Goal: Task Accomplishment & Management: Manage account settings

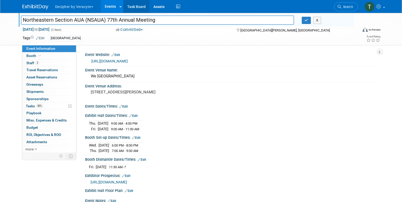
click at [128, 6] on link "Task Board" at bounding box center [136, 6] width 26 height 13
click at [107, 3] on link "Events" at bounding box center [110, 6] width 19 height 13
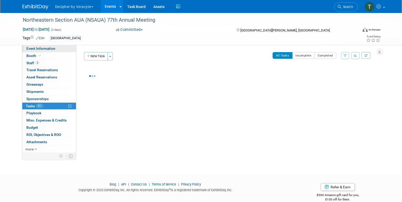
click at [63, 48] on link "Event Information" at bounding box center [49, 48] width 54 height 7
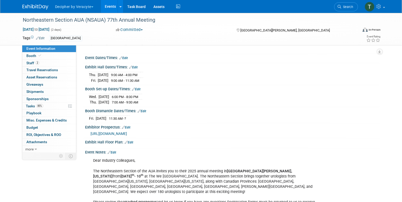
scroll to position [51, 0]
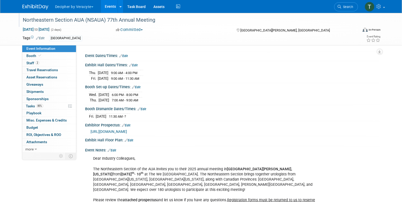
click at [136, 23] on div "Northeastern Section AUA (NSAUA) 77th Annual Meeting" at bounding box center [185, 20] width 329 height 9
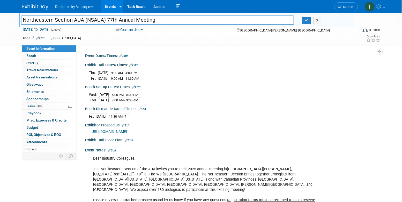
click at [136, 23] on input "Northeastern Section AUA (NSAUA) 77th Annual Meeting" at bounding box center [157, 20] width 273 height 9
click at [49, 61] on link "2 Staff 2" at bounding box center [49, 63] width 54 height 7
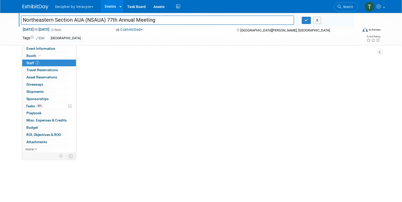
scroll to position [0, 0]
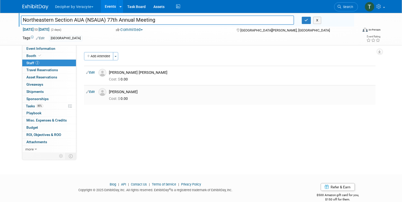
drag, startPoint x: 110, startPoint y: 91, endPoint x: 135, endPoint y: 91, distance: 24.8
click at [135, 91] on div "[PERSON_NAME]" at bounding box center [241, 92] width 265 height 5
copy div "[PERSON_NAME]"
click at [33, 108] on span "Tasks 85%" at bounding box center [34, 106] width 17 height 4
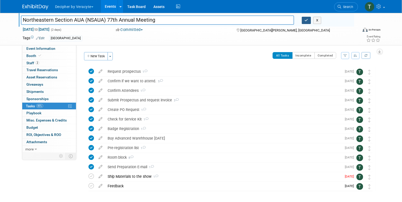
click at [310, 21] on button "button" at bounding box center [306, 20] width 9 height 7
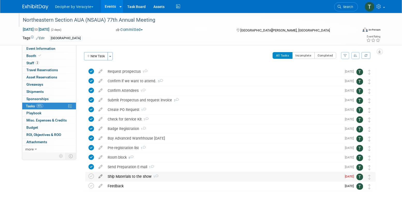
scroll to position [20, 0]
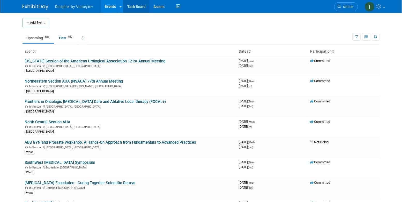
click at [133, 4] on link "Task Board" at bounding box center [136, 6] width 26 height 13
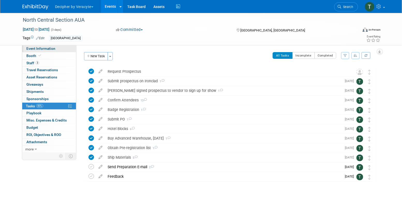
click at [63, 48] on link "Event Information" at bounding box center [49, 48] width 54 height 7
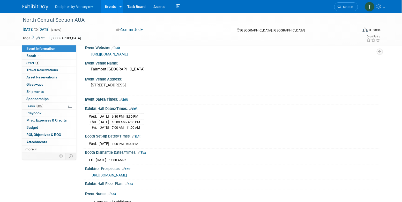
scroll to position [7, 0]
click at [51, 61] on link "3 Staff 3" at bounding box center [49, 63] width 54 height 7
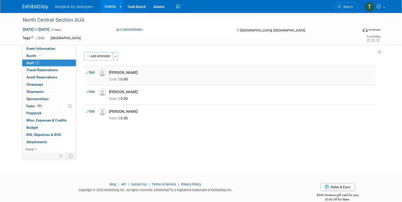
drag, startPoint x: 111, startPoint y: 72, endPoint x: 144, endPoint y: 72, distance: 33.4
click at [144, 72] on div "[PERSON_NAME]" at bounding box center [241, 72] width 265 height 5
copy div "[PERSON_NAME]"
click at [48, 103] on link "83% Tasks 83%" at bounding box center [49, 106] width 54 height 7
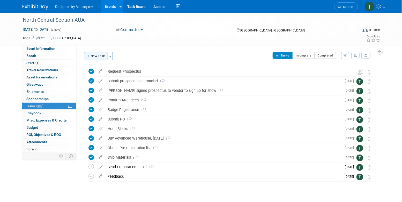
click at [97, 57] on button "New Task" at bounding box center [96, 56] width 24 height 8
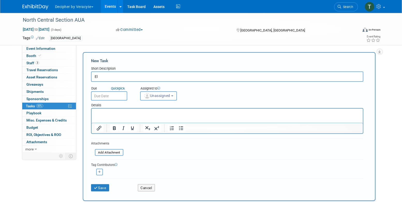
type input "E"
type input "Purchase Electricity"
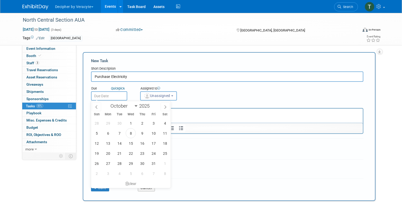
click at [116, 95] on input "text" at bounding box center [109, 96] width 36 height 9
click at [154, 133] on span "10" at bounding box center [153, 134] width 10 height 10
type input "[DATE]"
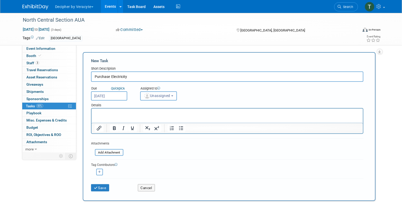
click at [157, 95] on span "Unassigned" at bounding box center [157, 96] width 26 height 4
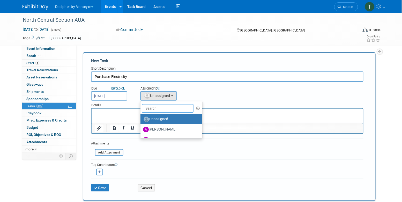
click at [157, 112] on input "text" at bounding box center [168, 108] width 52 height 9
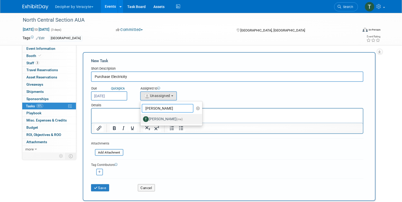
type input "tony"
click at [153, 118] on label "Tony Alvarado (me)" at bounding box center [170, 119] width 54 height 8
click at [141, 118] on input "Tony Alvarado (me)" at bounding box center [139, 118] width 3 height 3
select select "3ceeba8c-a19a-4597-a609-6fba7c9a515a"
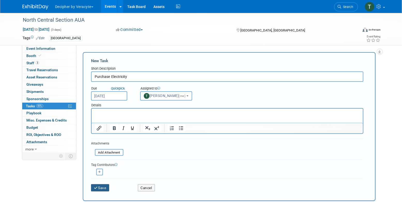
click at [109, 190] on button "Save" at bounding box center [100, 188] width 18 height 7
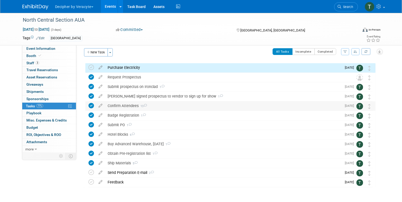
scroll to position [5, 0]
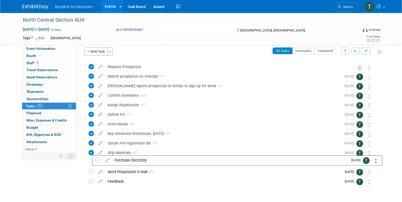
drag, startPoint x: 368, startPoint y: 66, endPoint x: 375, endPoint y: 159, distance: 93.6
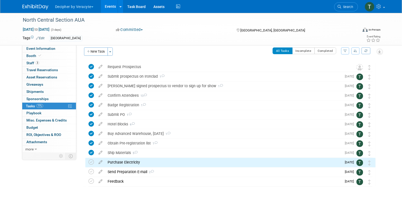
click at [151, 162] on div "Purchase Electricity" at bounding box center [223, 162] width 237 height 9
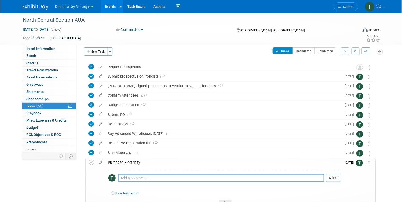
click at [161, 175] on textarea at bounding box center [221, 179] width 206 height 8
paste textarea "ECOM-000447857."
type textarea "ECOM-000447857."
click at [328, 178] on button "Submit" at bounding box center [333, 179] width 15 height 8
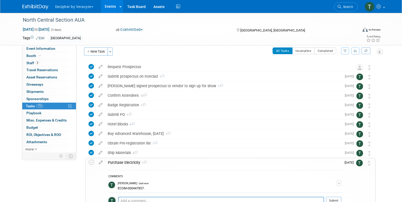
click at [87, 162] on div "Purchase Electricity 1 COMMENTS Tony Alvarado - Just now ECOM-000447857. Edit C…" at bounding box center [230, 192] width 290 height 69
click at [89, 162] on icon at bounding box center [91, 162] width 5 height 5
click at [120, 161] on div "Purchase Electricity 1" at bounding box center [223, 163] width 236 height 9
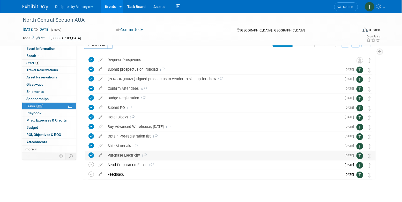
scroll to position [14, 0]
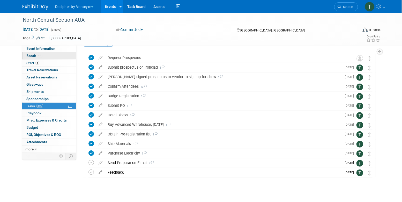
click at [65, 54] on link "Booth" at bounding box center [49, 55] width 54 height 7
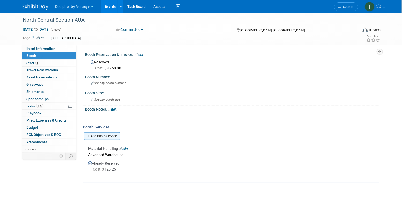
click at [106, 137] on link "Add Booth Service" at bounding box center [102, 136] width 36 height 7
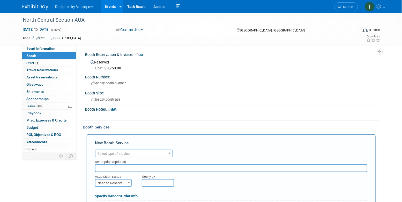
click at [123, 154] on span "Select type of service" at bounding box center [113, 154] width 32 height 4
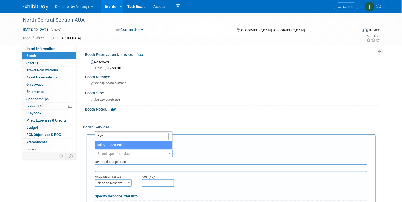
type input "elec"
select select "8"
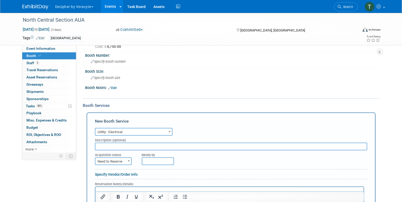
scroll to position [22, 0]
click at [121, 158] on span "Need to Reserve" at bounding box center [113, 161] width 36 height 7
select select "2"
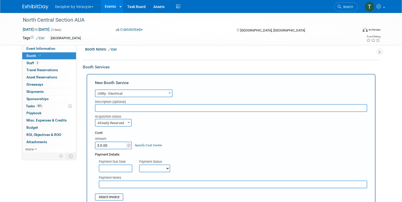
scroll to position [62, 0]
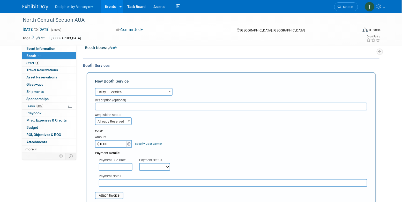
click at [106, 144] on input "$ 0.00" at bounding box center [111, 144] width 32 height 8
paste input "955.75"
type input "$ 955.75"
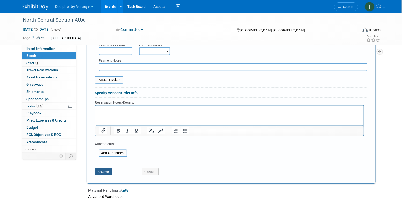
click at [110, 172] on button "Save" at bounding box center [103, 172] width 17 height 7
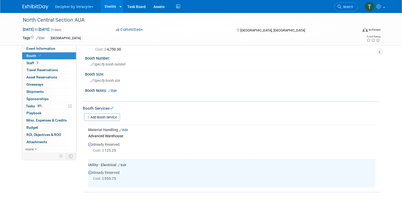
scroll to position [0, 0]
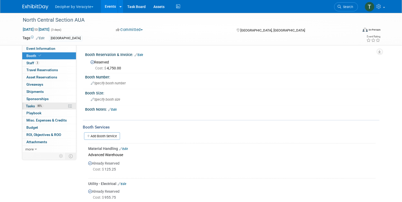
click at [48, 107] on link "85% Tasks 85%" at bounding box center [49, 106] width 54 height 7
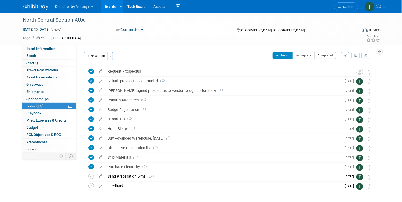
click at [113, 6] on link "Events" at bounding box center [110, 6] width 19 height 13
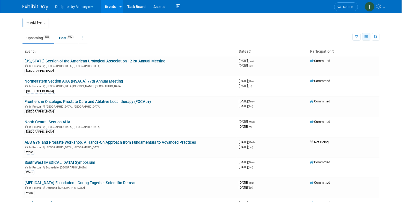
click at [365, 39] on button "button" at bounding box center [366, 36] width 8 height 7
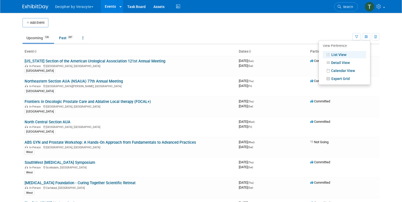
click at [347, 74] on li "Calendar View" at bounding box center [344, 71] width 51 height 8
click at [347, 74] on link "Calendar View" at bounding box center [344, 70] width 43 height 7
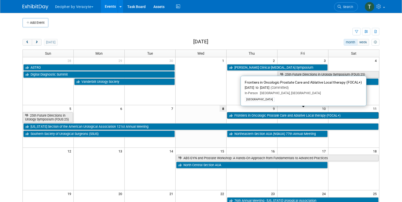
click at [253, 112] on link "Frontiers in Oncologic Prostate Care and Ablative Local therapy (FOCAL+)" at bounding box center [303, 115] width 152 height 7
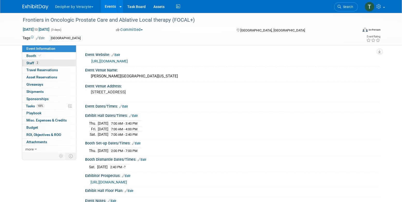
click at [65, 63] on link "2 Staff 2" at bounding box center [49, 63] width 54 height 7
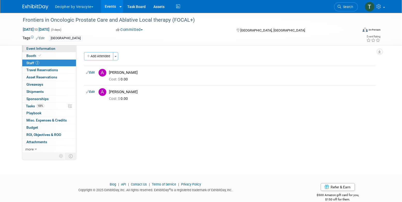
click at [65, 50] on link "Event Information" at bounding box center [49, 48] width 54 height 7
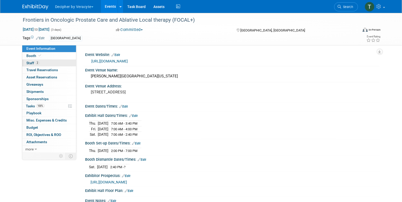
click at [61, 64] on link "2 Staff 2" at bounding box center [49, 63] width 54 height 7
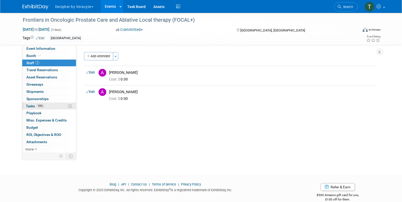
click at [61, 108] on link "100% Tasks 100%" at bounding box center [49, 106] width 54 height 7
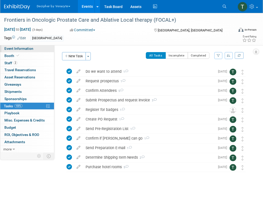
click at [48, 47] on link "Event Information" at bounding box center [27, 48] width 54 height 7
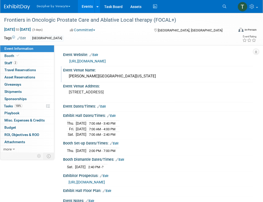
click at [96, 79] on div "Gaylord National Resort & Convention Center National Harbor Maryland" at bounding box center [158, 76] width 182 height 8
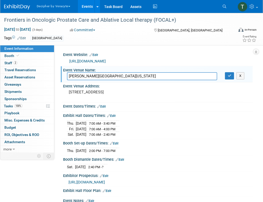
click at [96, 79] on input "Gaylord National Resort & Convention Center National Harbor Maryland" at bounding box center [142, 76] width 150 height 8
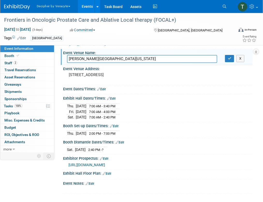
scroll to position [28, 0]
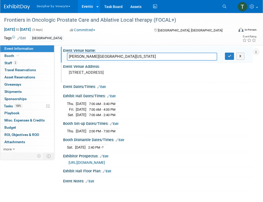
click at [82, 70] on pre "201 Waterfront St, Oxon Hill, MD 20745" at bounding box center [102, 72] width 67 height 5
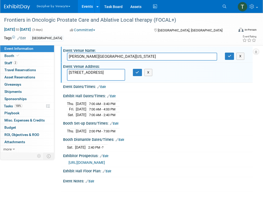
click at [82, 69] on textarea "201 Waterfront St, Oxon Hill, MD 20745" at bounding box center [96, 75] width 58 height 12
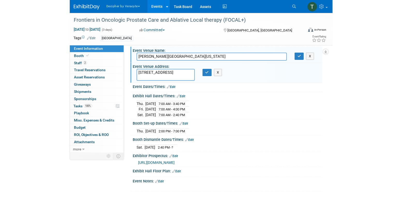
scroll to position [23, 0]
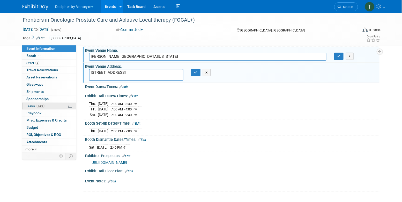
click at [65, 103] on link "100% Tasks 100%" at bounding box center [49, 106] width 54 height 7
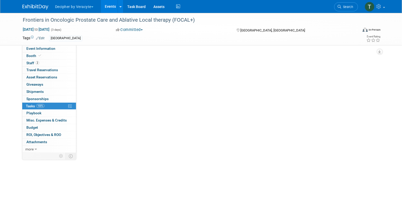
scroll to position [0, 0]
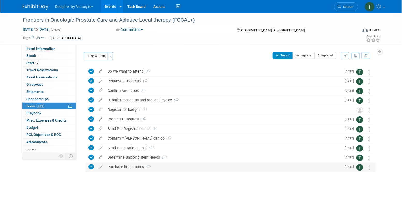
click at [135, 166] on div "Purchase hotel rooms 5" at bounding box center [223, 167] width 237 height 9
click at [135, 166] on div "Purchase hotel rooms 5" at bounding box center [223, 167] width 236 height 9
click at [135, 158] on div "Determine Shipping Item Needs 2" at bounding box center [223, 157] width 237 height 9
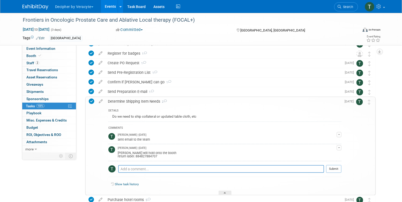
scroll to position [57, 0]
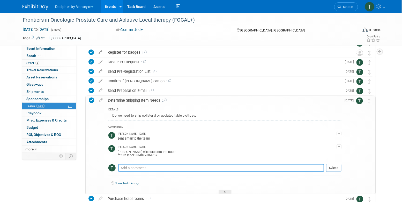
click at [142, 164] on textarea at bounding box center [221, 168] width 206 height 8
paste textarea "885003754499"
type textarea "TN: 885003754499"
click at [333, 166] on button "Submit" at bounding box center [333, 168] width 15 height 8
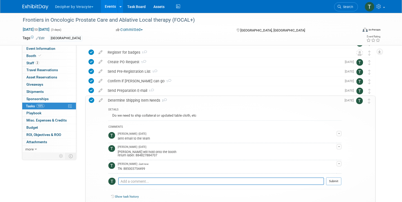
click at [92, 100] on icon at bounding box center [91, 100] width 5 height 5
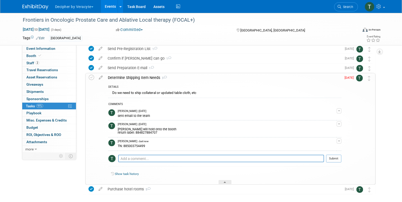
scroll to position [88, 0]
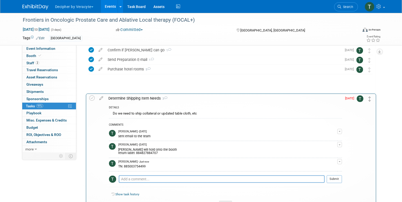
drag, startPoint x: 368, startPoint y: 72, endPoint x: 368, endPoint y: 103, distance: 31.0
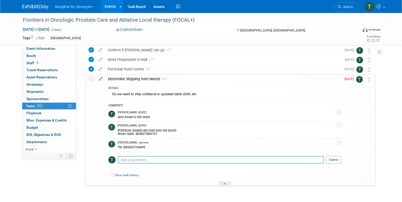
click at [102, 78] on icon at bounding box center [100, 78] width 9 height 6
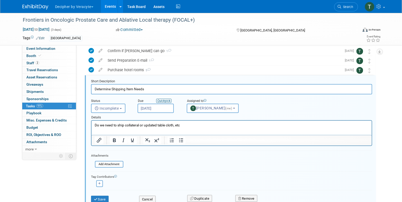
scroll to position [87, 0]
click at [166, 106] on input "Oct 6, 2025" at bounding box center [156, 108] width 36 height 9
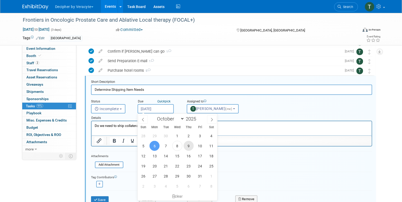
click at [192, 148] on span "9" at bounding box center [189, 146] width 10 height 10
type input "Oct 9, 2025"
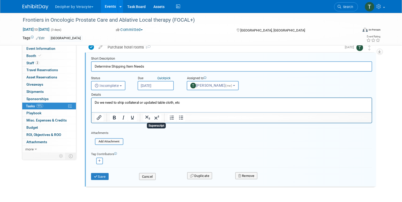
scroll to position [117, 0]
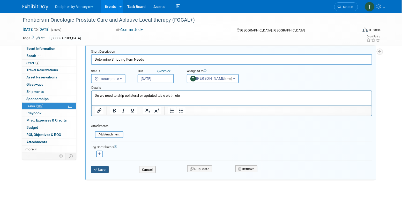
click at [100, 168] on button "Save" at bounding box center [100, 170] width 18 height 7
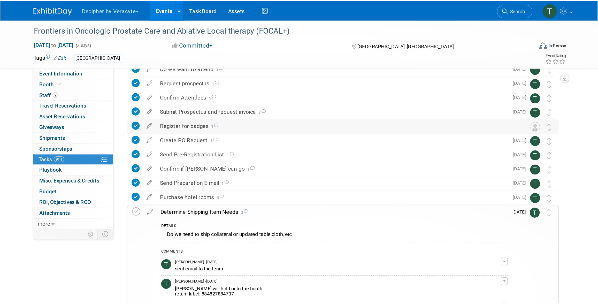
scroll to position [0, 0]
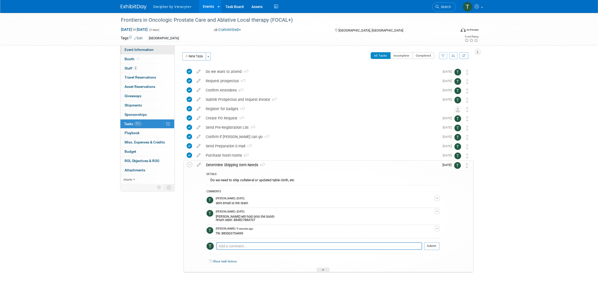
click at [147, 51] on span "Event Information" at bounding box center [139, 50] width 29 height 4
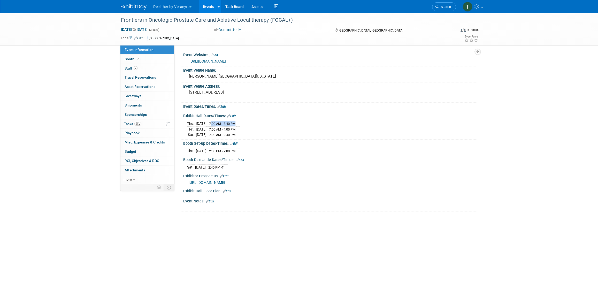
drag, startPoint x: 217, startPoint y: 123, endPoint x: 247, endPoint y: 123, distance: 30.5
click at [240, 123] on tr "Thu. Oct 9, 2025 7:00 AM - 3:40 PM" at bounding box center [213, 124] width 52 height 6
click at [223, 126] on td "7:00 AM - 3:40 PM" at bounding box center [222, 124] width 30 height 6
drag, startPoint x: 220, startPoint y: 123, endPoint x: 248, endPoint y: 123, distance: 28.4
click at [240, 123] on tr "Thu. Oct 9, 2025 7:00 AM - 3:40 PM" at bounding box center [213, 124] width 52 height 6
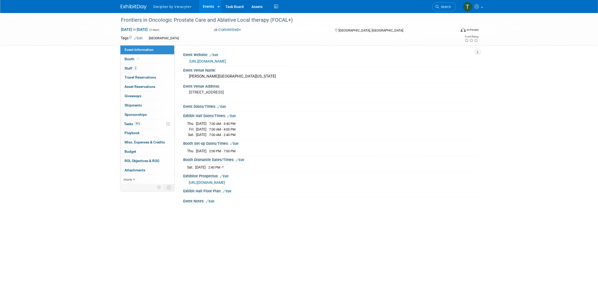
click at [240, 123] on td at bounding box center [238, 124] width 3 height 6
drag, startPoint x: 219, startPoint y: 123, endPoint x: 249, endPoint y: 123, distance: 30.3
click at [240, 123] on tr "Thu. Oct 9, 2025 7:00 AM - 3:40 PM" at bounding box center [213, 124] width 52 height 6
click at [240, 123] on td at bounding box center [238, 124] width 3 height 6
drag, startPoint x: 215, startPoint y: 124, endPoint x: 247, endPoint y: 123, distance: 32.1
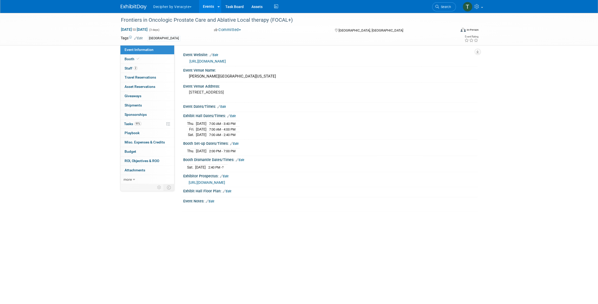
click at [240, 123] on tr "Thu. Oct 9, 2025 7:00 AM - 3:40 PM" at bounding box center [213, 124] width 52 height 6
drag, startPoint x: 219, startPoint y: 128, endPoint x: 245, endPoint y: 129, distance: 25.6
click at [236, 129] on span "7:00 AM - 4:00 PM" at bounding box center [222, 129] width 26 height 4
drag, startPoint x: 218, startPoint y: 135, endPoint x: 246, endPoint y: 135, distance: 28.2
click at [237, 135] on td "7:00 AM - 2:40 PM" at bounding box center [222, 134] width 30 height 5
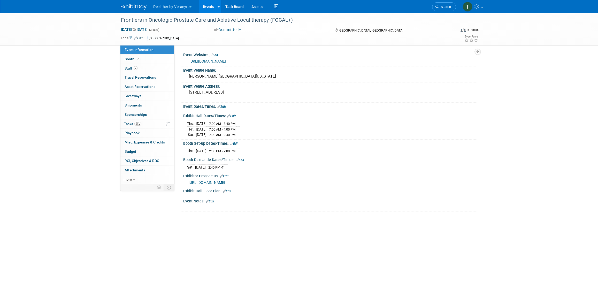
click at [252, 135] on div "Thu. Oct 9, 2025 7:00 AM - 3:40 PM Fri. Oct 10, 2025 7:00 AM - 4:00 PM Sat." at bounding box center [330, 128] width 287 height 18
click at [211, 12] on link "Events" at bounding box center [208, 6] width 19 height 13
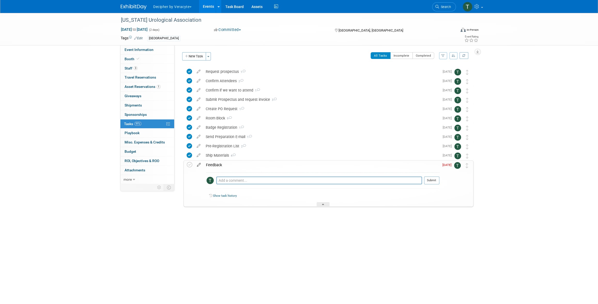
click at [199, 164] on icon at bounding box center [198, 164] width 9 height 6
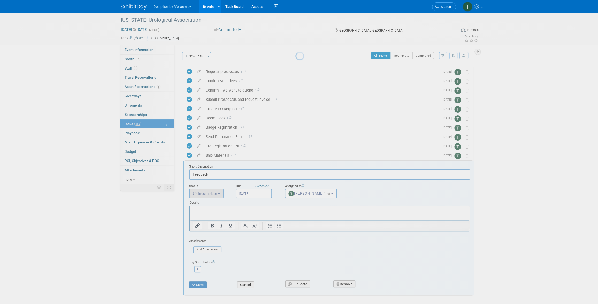
scroll to position [22, 0]
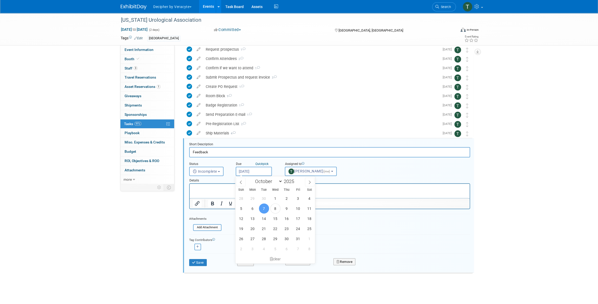
click at [259, 171] on input "[DATE]" at bounding box center [254, 171] width 36 height 9
click at [286, 210] on span "9" at bounding box center [287, 209] width 10 height 10
type input "Oct 9, 2025"
click at [197, 263] on button "Save" at bounding box center [198, 262] width 18 height 7
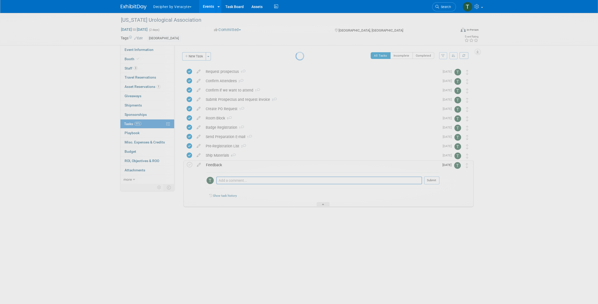
scroll to position [0, 0]
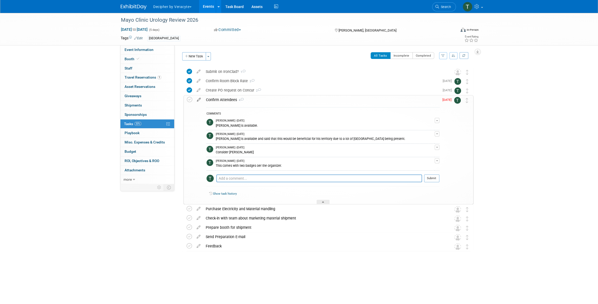
click at [200, 101] on icon at bounding box center [198, 98] width 9 height 6
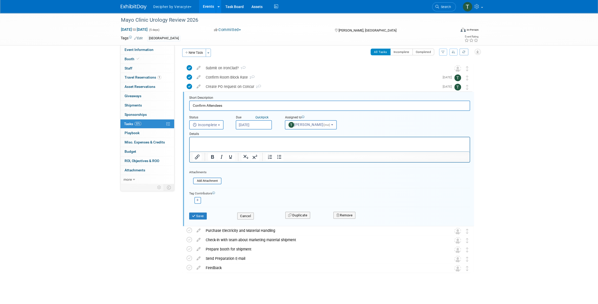
click at [252, 129] on input "[DATE]" at bounding box center [254, 124] width 36 height 9
click at [253, 171] on span "13" at bounding box center [253, 172] width 10 height 10
type input "Oct 13, 2025"
click at [197, 218] on button "Save" at bounding box center [198, 216] width 18 height 7
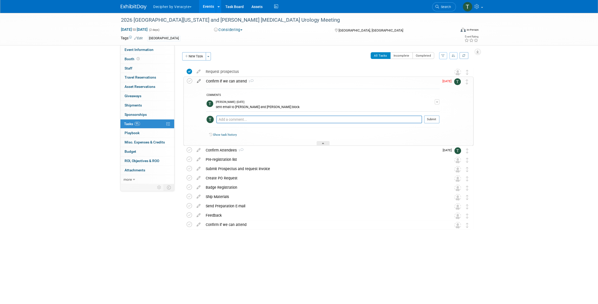
click at [200, 81] on icon at bounding box center [198, 80] width 9 height 6
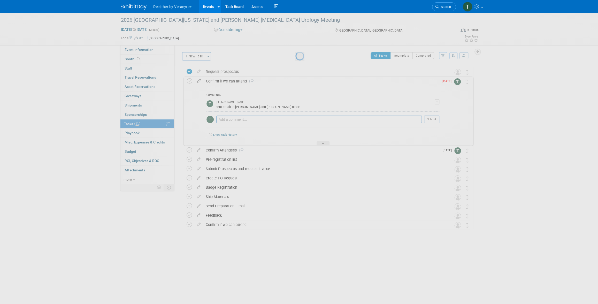
select select "9"
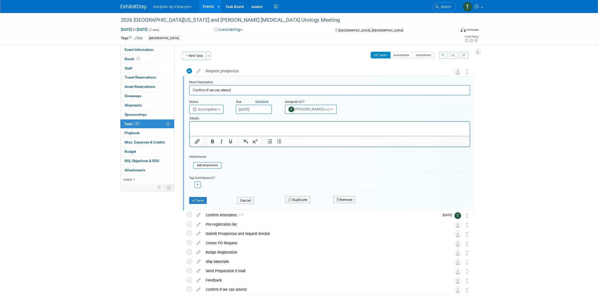
scroll to position [1, 0]
click at [242, 110] on input "[DATE]" at bounding box center [254, 108] width 36 height 9
click at [255, 158] on span "13" at bounding box center [253, 156] width 10 height 10
type input "[DATE]"
click at [203, 201] on button "Save" at bounding box center [198, 200] width 18 height 7
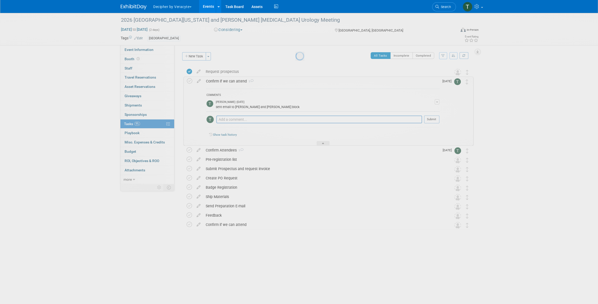
scroll to position [0, 0]
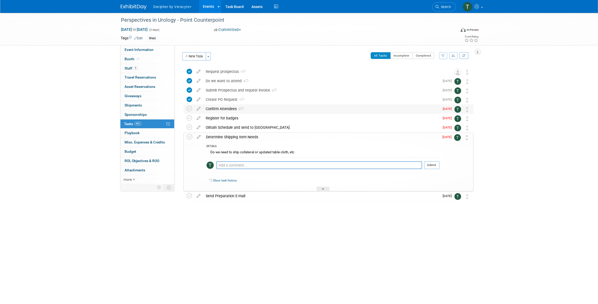
click at [216, 112] on div "Confirm Attendees 5" at bounding box center [321, 108] width 237 height 9
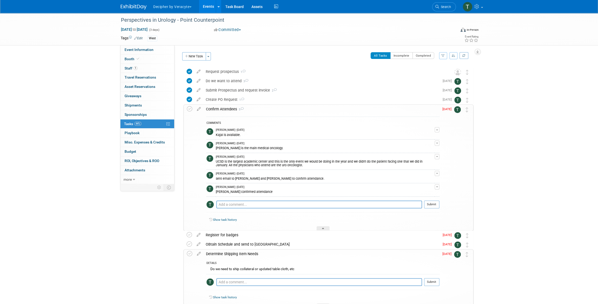
click at [216, 112] on div "Confirm Attendees 5" at bounding box center [322, 109] width 236 height 9
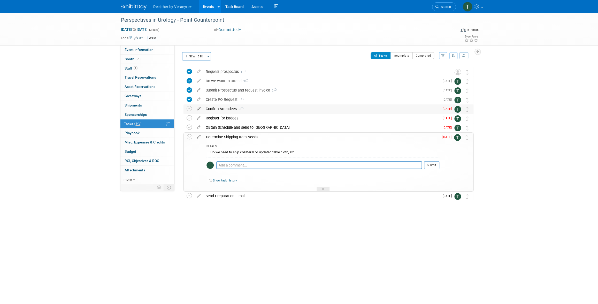
click at [197, 109] on icon at bounding box center [198, 107] width 9 height 6
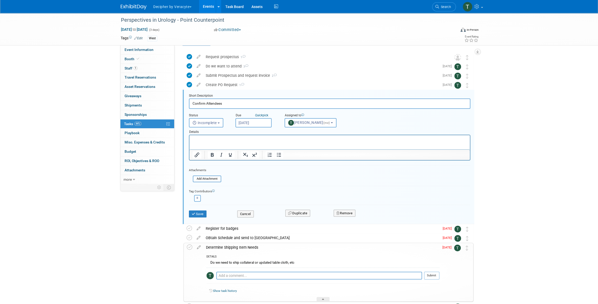
scroll to position [28, 0]
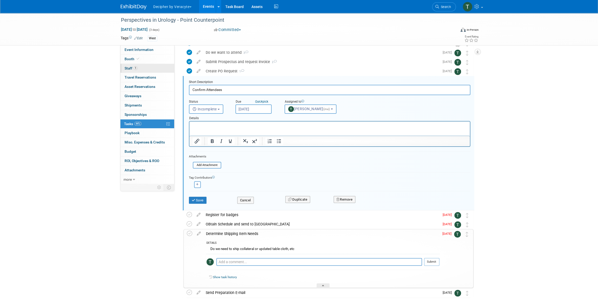
click at [147, 71] on link "1 Staff 1" at bounding box center [148, 68] width 54 height 9
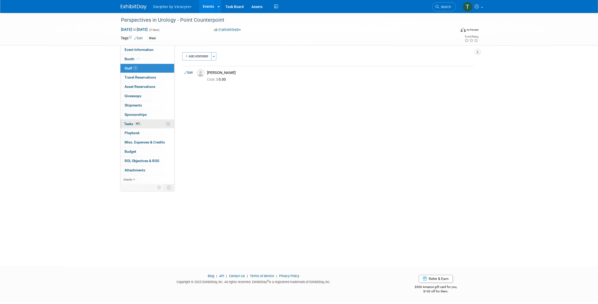
click at [157, 121] on link "44% Tasks 44%" at bounding box center [148, 123] width 54 height 9
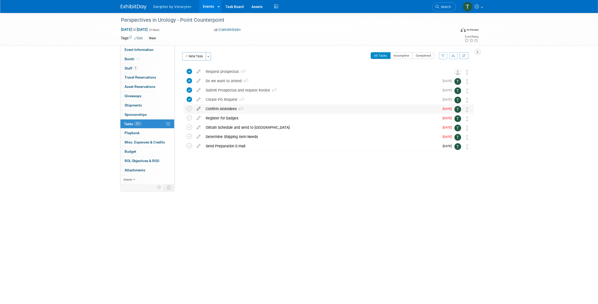
click at [200, 110] on icon at bounding box center [198, 107] width 9 height 6
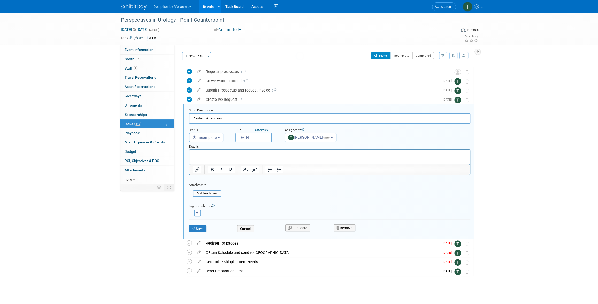
scroll to position [3, 0]
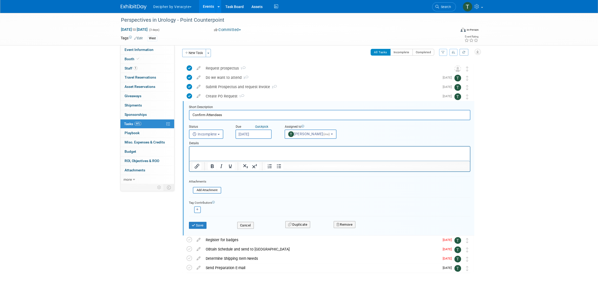
click at [249, 141] on div "Details" at bounding box center [330, 142] width 282 height 7
click at [249, 139] on div "Details" at bounding box center [330, 142] width 282 height 7
click at [249, 136] on body "Decipher by Veracyte Explore: My Workspaces 2 Go to Workspace: Corporate Events…" at bounding box center [299, 149] width 598 height 304
click at [299, 175] on span "10" at bounding box center [298, 171] width 10 height 10
type input "Oct 10, 2025"
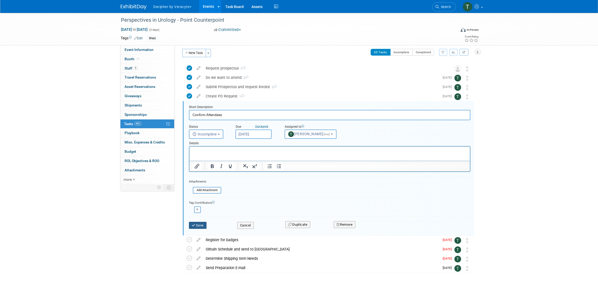
click at [195, 225] on button "Save" at bounding box center [198, 225] width 18 height 7
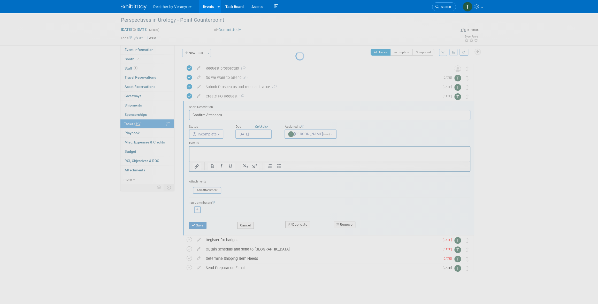
scroll to position [0, 0]
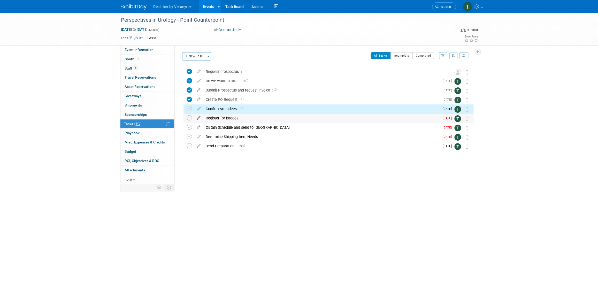
click at [196, 117] on icon at bounding box center [198, 117] width 9 height 6
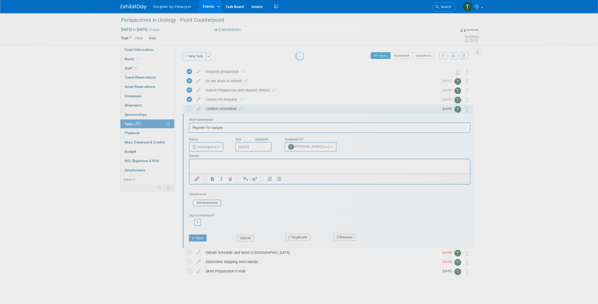
scroll to position [3, 0]
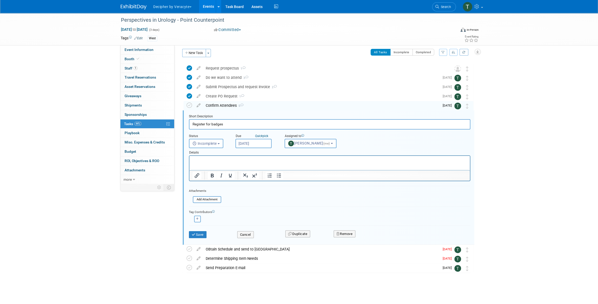
click at [257, 142] on input "Oct 8, 2025" at bounding box center [254, 143] width 36 height 9
click at [296, 179] on span "10" at bounding box center [298, 181] width 10 height 10
type input "Oct 10, 2025"
click at [201, 237] on button "Save" at bounding box center [198, 234] width 18 height 7
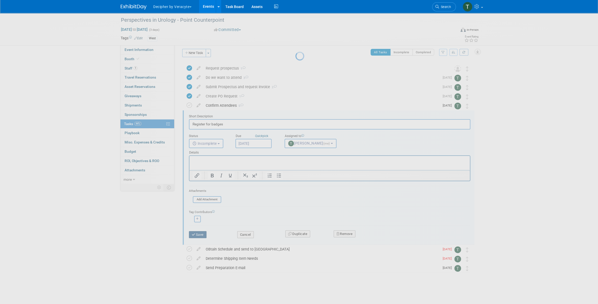
scroll to position [0, 0]
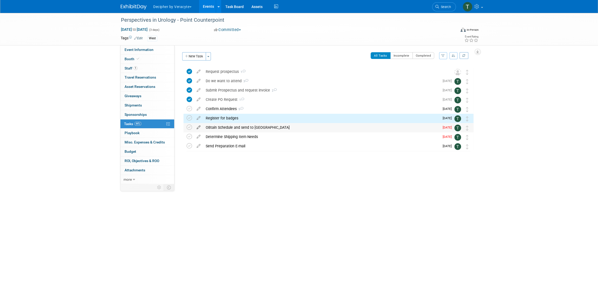
click at [199, 125] on icon at bounding box center [198, 126] width 9 height 6
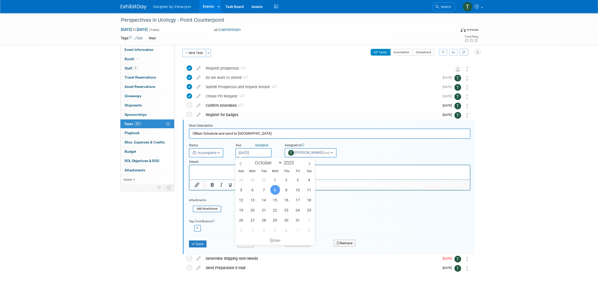
click at [261, 152] on input "Oct 8, 2025" at bounding box center [254, 152] width 36 height 9
drag, startPoint x: 298, startPoint y: 201, endPoint x: 299, endPoint y: 189, distance: 11.5
click at [299, 189] on div "28 29 30 1 2 3 4 5 6 7 8 9 10 11 12 13 14 15 16 17 18 19 20 21 22 23 24 25 26 2…" at bounding box center [275, 205] width 80 height 61
click at [299, 189] on span "10" at bounding box center [298, 190] width 10 height 10
type input "Oct 10, 2025"
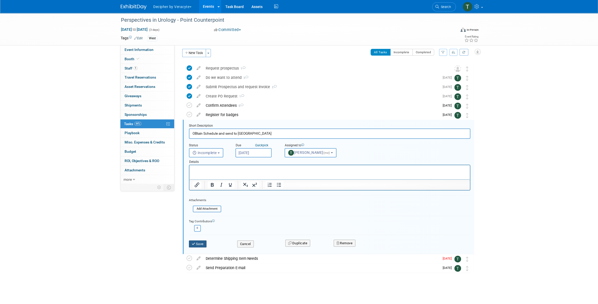
click at [202, 242] on button "Save" at bounding box center [198, 243] width 18 height 7
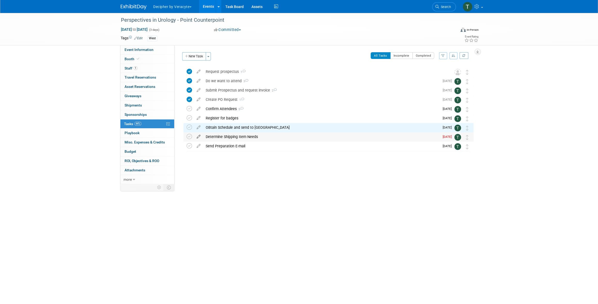
click at [198, 136] on icon at bounding box center [198, 135] width 9 height 6
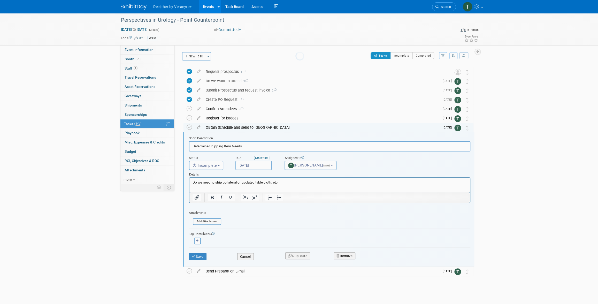
scroll to position [3, 0]
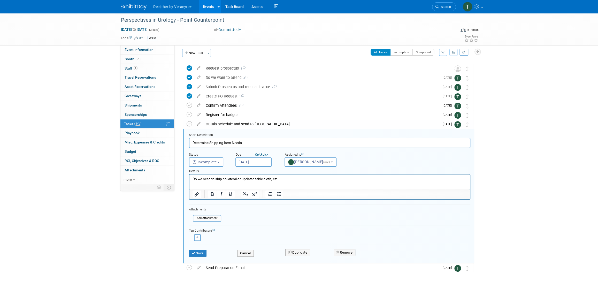
click at [269, 164] on input "[DATE]" at bounding box center [254, 161] width 36 height 9
click at [298, 219] on span "24" at bounding box center [298, 219] width 10 height 10
type input "Oct 24, 2025"
click at [201, 250] on button "Save" at bounding box center [198, 253] width 18 height 7
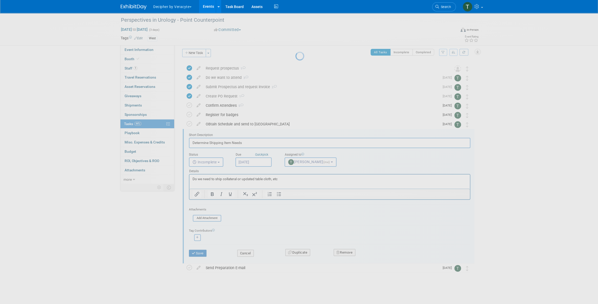
scroll to position [0, 0]
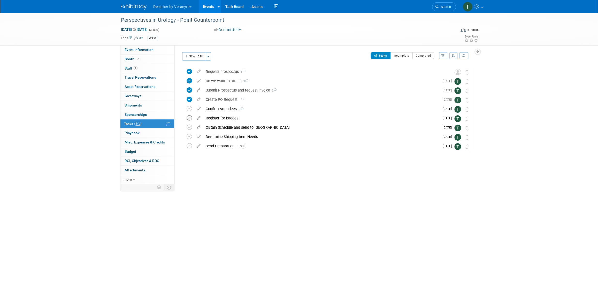
click at [190, 119] on icon at bounding box center [189, 117] width 5 height 5
click at [220, 118] on div "Register for badges" at bounding box center [321, 118] width 237 height 9
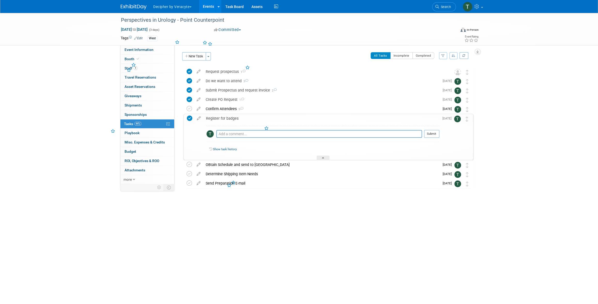
click at [236, 139] on div "Pro tip: Press Ctrl-Enter to submit comment." at bounding box center [319, 140] width 206 height 4
click at [237, 134] on textarea at bounding box center [319, 134] width 206 height 8
paste textarea "13445751413"
type textarea "Kajal's badge: 13445751413"
click at [434, 137] on button "Submit" at bounding box center [431, 134] width 15 height 8
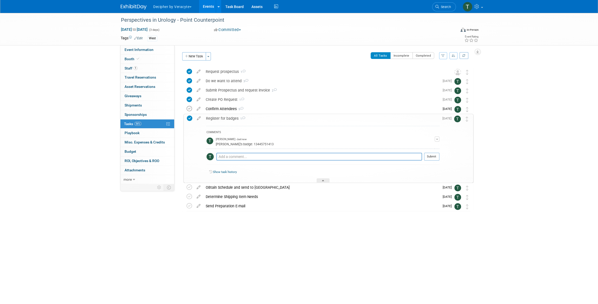
click at [187, 107] on icon at bounding box center [189, 108] width 5 height 5
click at [244, 120] on span "1" at bounding box center [242, 118] width 7 height 3
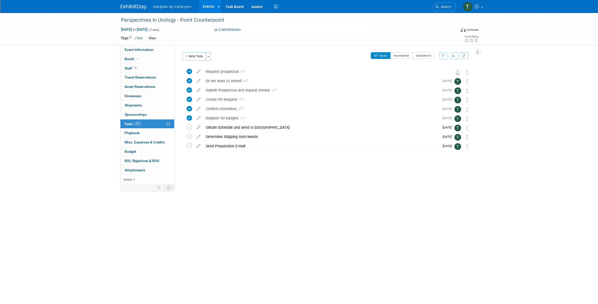
click at [264, 129] on div "OBtain Schedule and send to Kajal" at bounding box center [321, 127] width 237 height 9
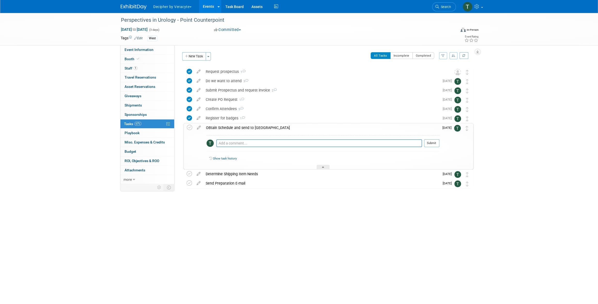
click at [268, 147] on div "Pro tip: Press Ctrl-Enter to submit comment." at bounding box center [319, 149] width 206 height 4
click at [269, 140] on textarea at bounding box center [319, 143] width 206 height 8
type textarea "this isn't available yet."
click at [431, 142] on button "Submit" at bounding box center [431, 143] width 15 height 8
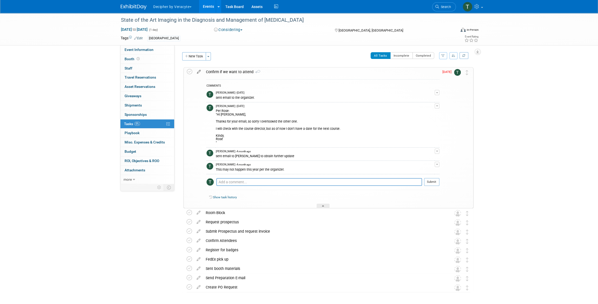
click at [200, 73] on icon at bounding box center [198, 70] width 9 height 6
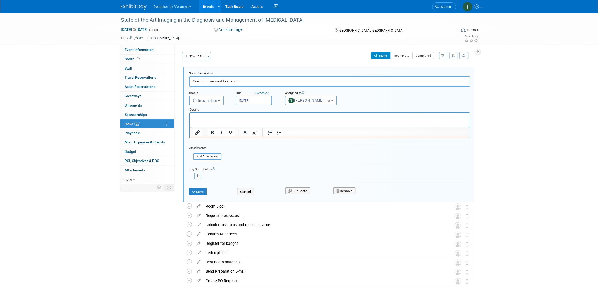
click at [247, 101] on input "[DATE]" at bounding box center [254, 100] width 36 height 9
click at [252, 149] on span "13" at bounding box center [253, 148] width 10 height 10
type input "[DATE]"
click at [202, 192] on button "Save" at bounding box center [198, 191] width 18 height 7
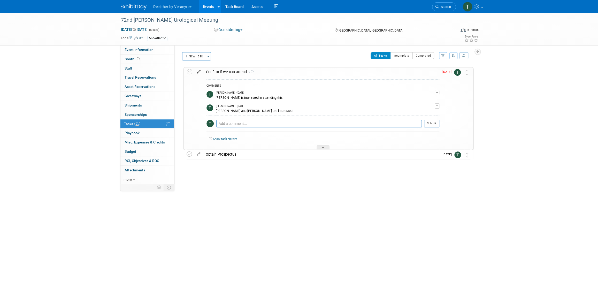
click at [199, 71] on icon at bounding box center [198, 70] width 9 height 6
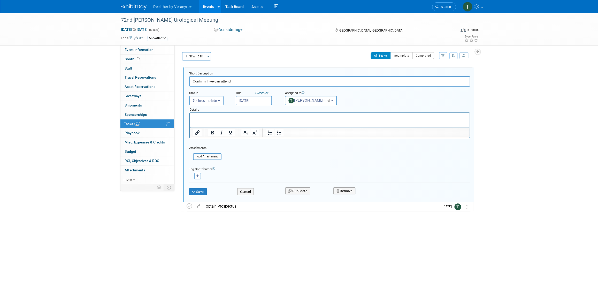
click at [246, 101] on input "[DATE]" at bounding box center [254, 100] width 36 height 9
click at [255, 160] on span "20" at bounding box center [253, 158] width 10 height 10
type input "Oct 20, 2025"
click at [200, 189] on button "Save" at bounding box center [198, 191] width 18 height 7
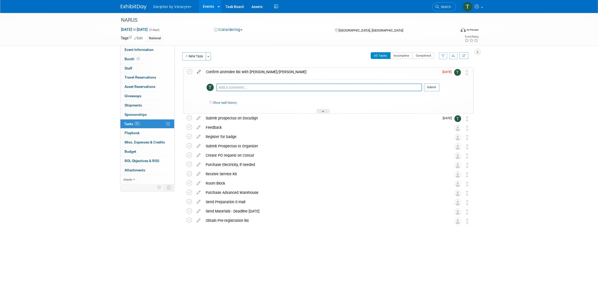
click at [202, 72] on icon at bounding box center [198, 70] width 9 height 6
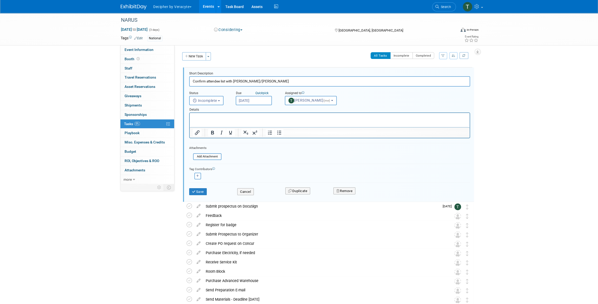
click at [265, 104] on body "Decipher by Veracyte Explore: My Workspaces 2 Go to Workspace: Corporate Events…" at bounding box center [299, 152] width 598 height 304
click at [291, 138] on span "9" at bounding box center [287, 138] width 10 height 10
type input "Oct 9, 2025"
click at [200, 190] on button "Save" at bounding box center [198, 191] width 18 height 7
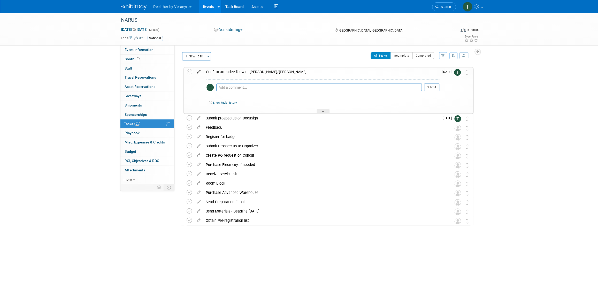
click at [200, 73] on icon at bounding box center [198, 70] width 9 height 6
select select "9"
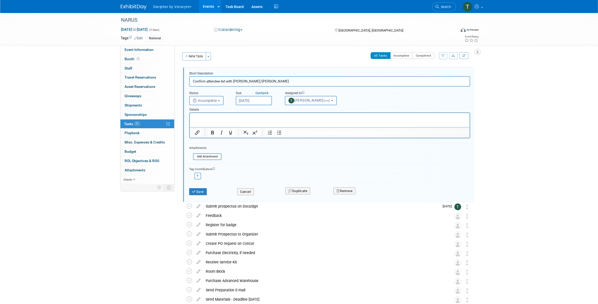
click at [255, 102] on input "[DATE]" at bounding box center [254, 100] width 36 height 9
click at [302, 176] on span "7" at bounding box center [298, 178] width 10 height 10
type input "Nov 7, 2025"
click at [200, 192] on button "Save" at bounding box center [198, 191] width 18 height 7
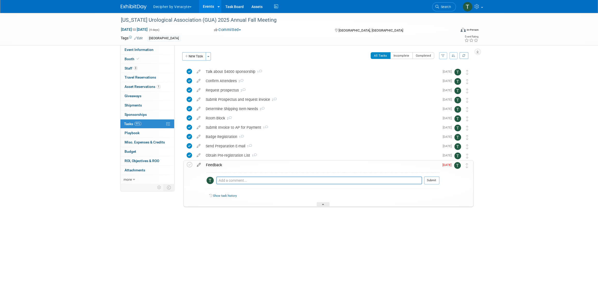
click at [199, 167] on icon at bounding box center [198, 164] width 9 height 6
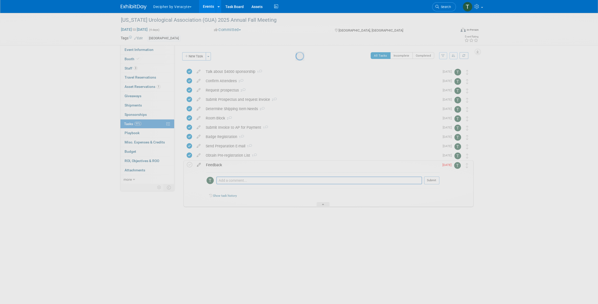
select select "9"
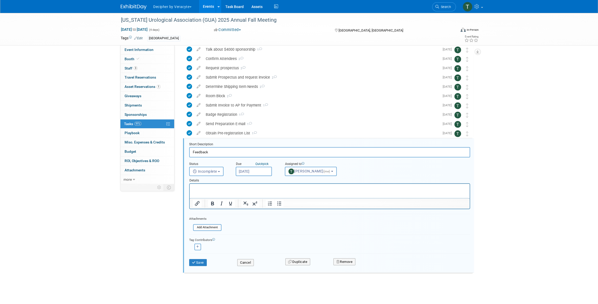
click at [262, 170] on input "[DATE]" at bounding box center [254, 171] width 36 height 9
click at [278, 217] on span "15" at bounding box center [275, 219] width 10 height 10
type input "Oct 15, 2025"
click at [201, 260] on button "Save" at bounding box center [198, 262] width 18 height 7
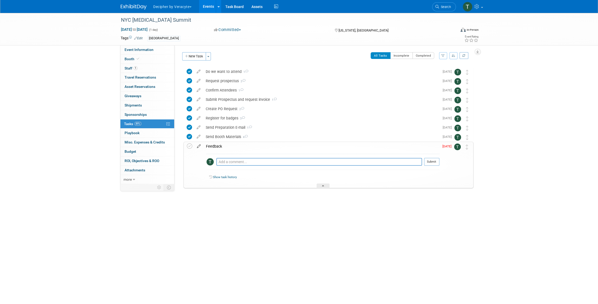
click at [198, 148] on icon at bounding box center [198, 145] width 9 height 6
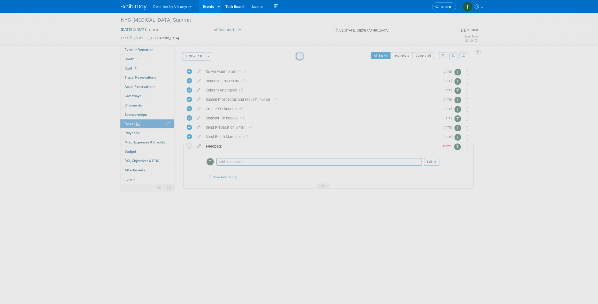
select select "9"
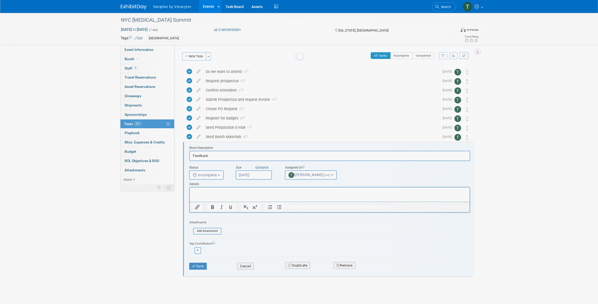
scroll to position [4, 0]
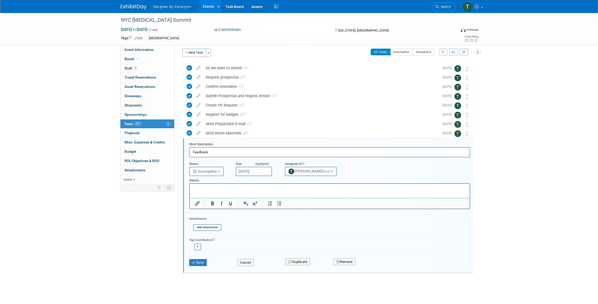
click at [261, 170] on input "[DATE]" at bounding box center [254, 171] width 36 height 9
click at [278, 217] on span "15" at bounding box center [275, 219] width 10 height 10
type input "[DATE]"
click at [194, 263] on icon "submit" at bounding box center [194, 262] width 4 height 3
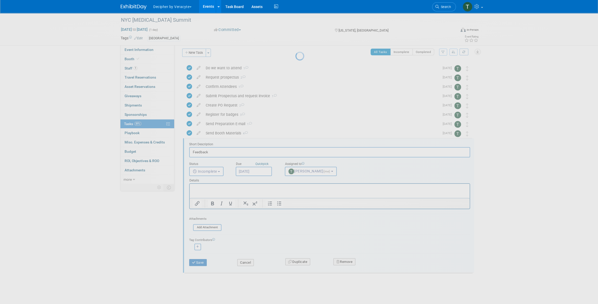
scroll to position [0, 0]
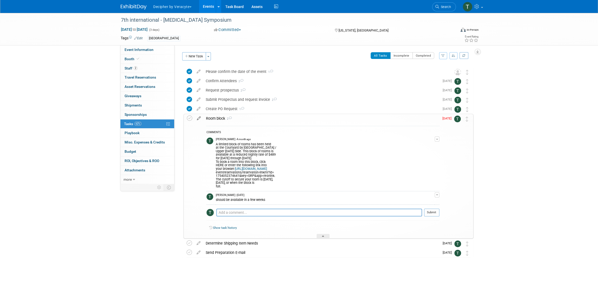
click at [199, 115] on icon at bounding box center [198, 117] width 9 height 6
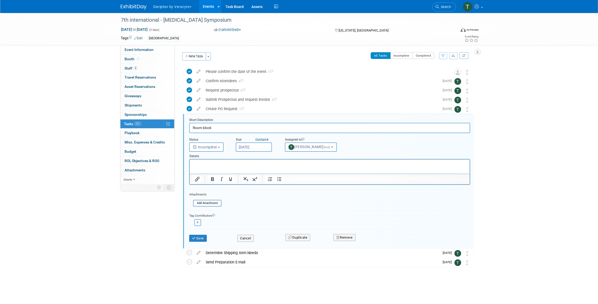
click at [249, 147] on input "[DATE]" at bounding box center [254, 146] width 36 height 9
click at [262, 206] on span "21" at bounding box center [264, 204] width 10 height 10
type input "Oct 21, 2025"
click at [202, 240] on button "Save" at bounding box center [198, 238] width 18 height 7
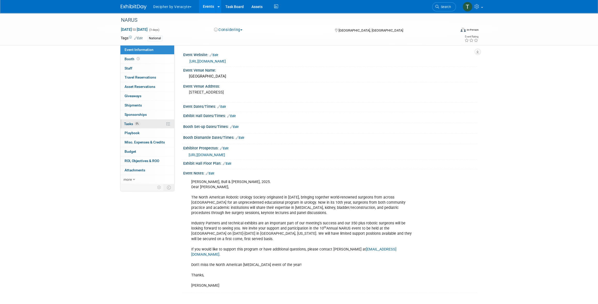
click at [144, 122] on link "0% Tasks 0%" at bounding box center [148, 123] width 54 height 9
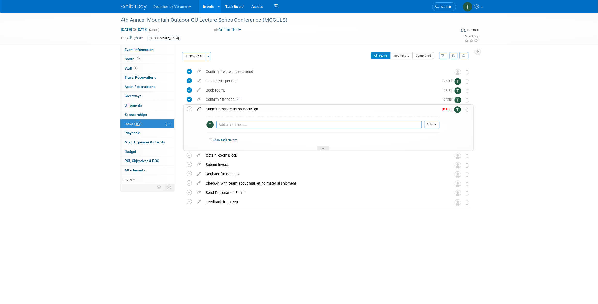
click at [198, 108] on icon at bounding box center [198, 108] width 9 height 6
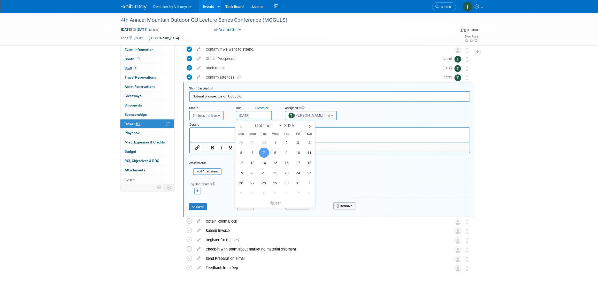
click at [258, 115] on input "[DATE]" at bounding box center [254, 115] width 36 height 9
click at [255, 185] on span "27" at bounding box center [253, 183] width 10 height 10
type input "Oct 27, 2025"
click at [207, 205] on button "Save" at bounding box center [198, 206] width 18 height 7
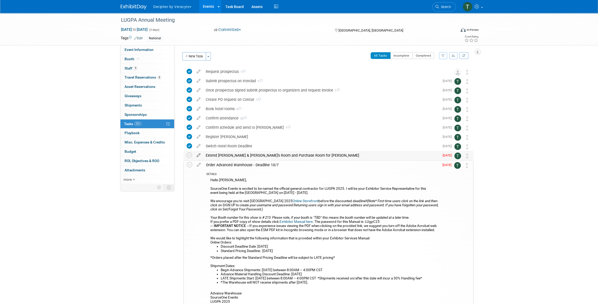
click at [199, 155] on icon at bounding box center [198, 154] width 9 height 6
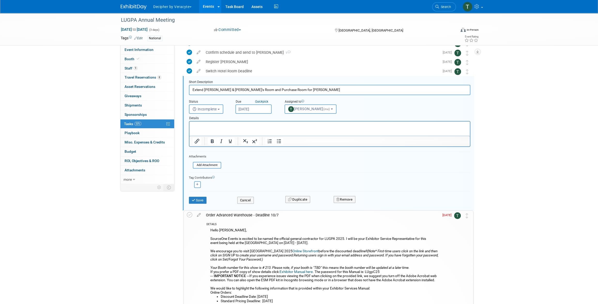
scroll to position [75, 0]
click at [265, 109] on input "[DATE]" at bounding box center [254, 108] width 36 height 9
click at [295, 146] on span "10" at bounding box center [298, 146] width 10 height 10
type input "[DATE]"
click at [199, 199] on button "Save" at bounding box center [198, 200] width 18 height 7
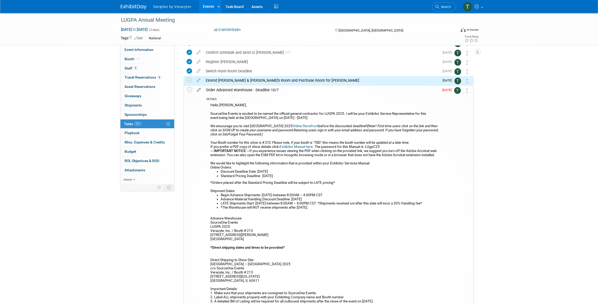
click at [198, 91] on icon at bounding box center [198, 89] width 9 height 6
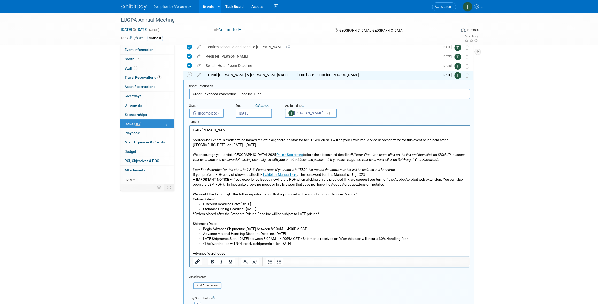
scroll to position [85, 0]
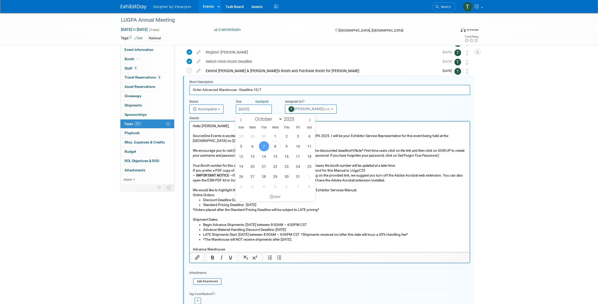
click at [270, 111] on input "[DATE]" at bounding box center [254, 108] width 36 height 9
click at [250, 160] on span "13" at bounding box center [253, 156] width 10 height 10
type input "[DATE]"
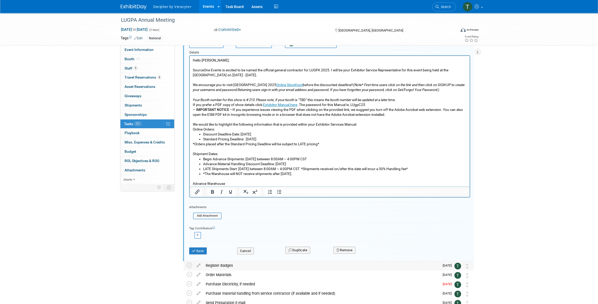
scroll to position [157, 0]
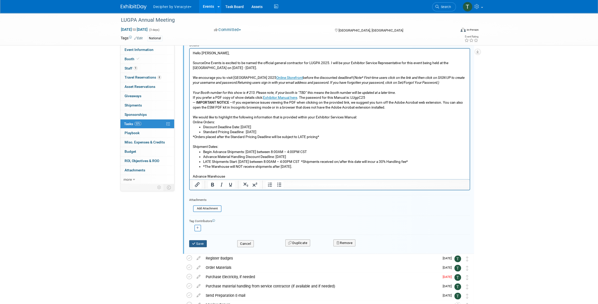
click at [202, 242] on button "Save" at bounding box center [198, 243] width 18 height 7
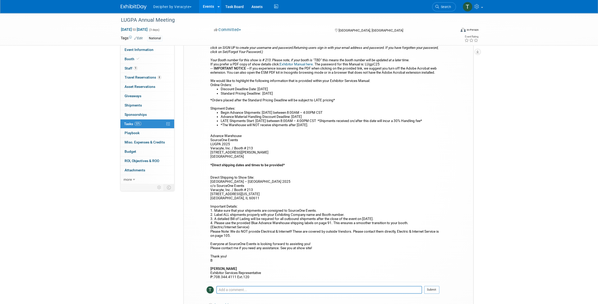
scroll to position [0, 0]
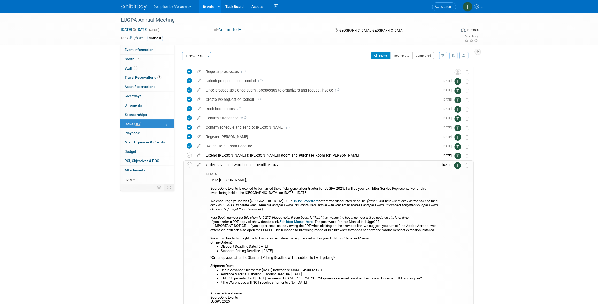
click at [233, 165] on div "Order Advanced Warehouse - Deadline 10/7" at bounding box center [322, 165] width 236 height 9
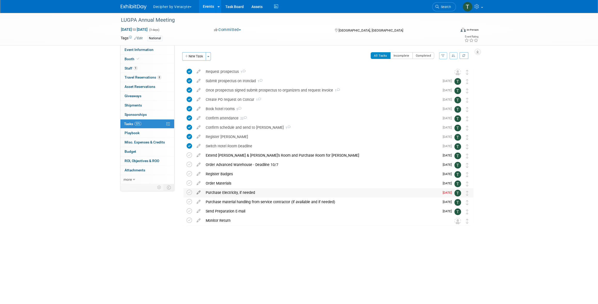
click at [200, 192] on icon at bounding box center [198, 191] width 9 height 6
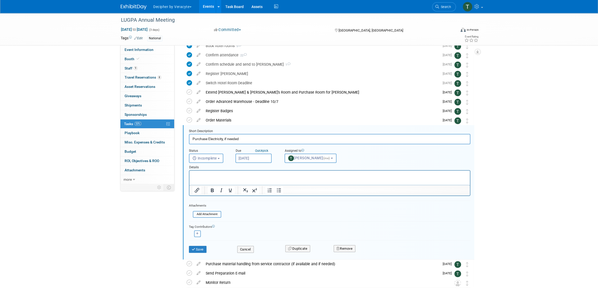
scroll to position [78, 0]
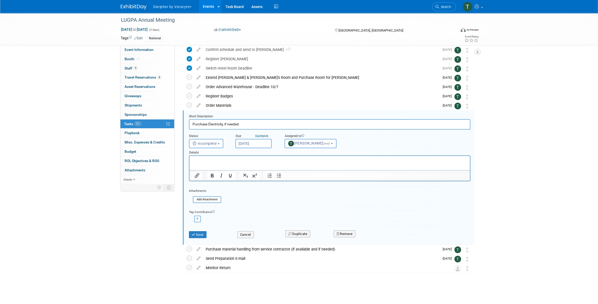
click at [268, 145] on input "Oct 8, 2025" at bounding box center [254, 143] width 36 height 9
click at [249, 194] on span "13" at bounding box center [252, 191] width 10 height 10
type input "Oct 13, 2025"
click at [207, 234] on button "Save" at bounding box center [198, 234] width 18 height 7
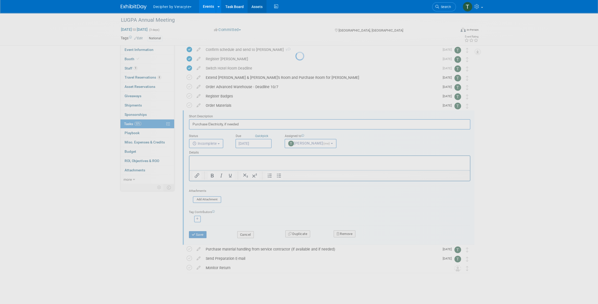
scroll to position [0, 0]
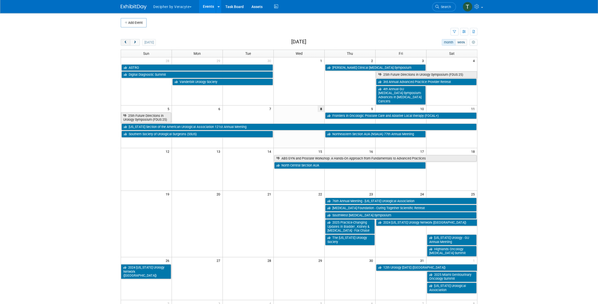
click at [128, 39] on button "prev" at bounding box center [126, 42] width 10 height 7
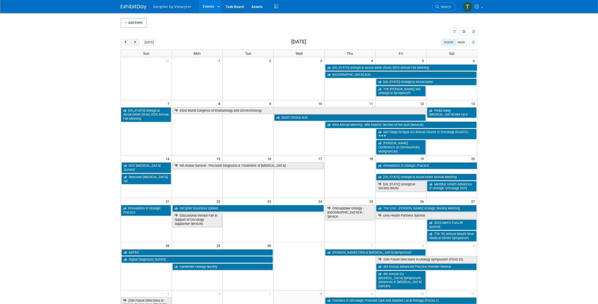
click at [134, 41] on span "next" at bounding box center [135, 42] width 4 height 3
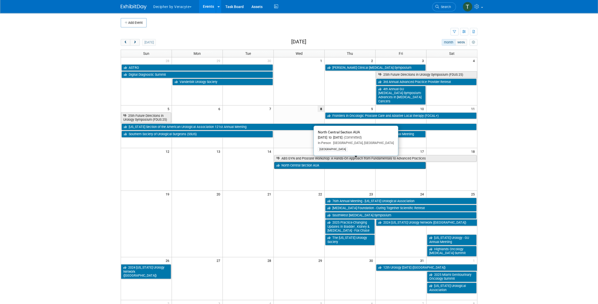
click at [311, 162] on link "North Central Section AUA" at bounding box center [350, 165] width 152 height 7
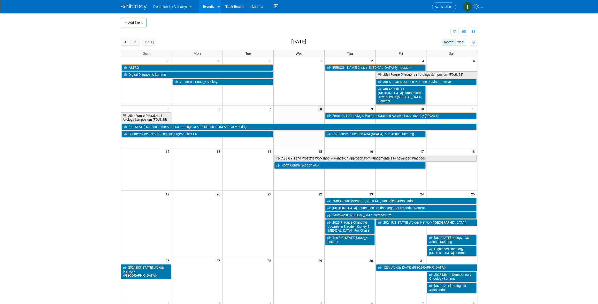
click at [520, 187] on body "Decipher by Veracyte Explore: My Workspaces 2 Go to Workspace: Corporate Events…" at bounding box center [299, 152] width 598 height 304
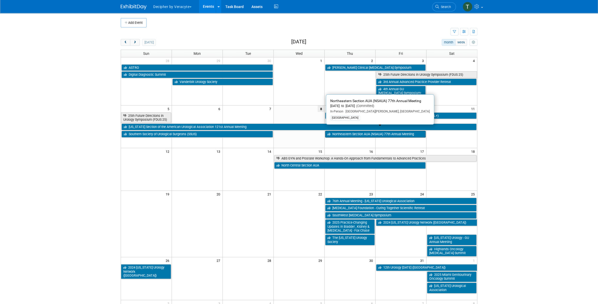
click at [388, 131] on link "Northeastern Section AUA (NSAUA) 77th Annual Meeting" at bounding box center [375, 134] width 101 height 7
click at [342, 131] on link "Northeastern Section AUA (NSAUA) 77th Annual Meeting" at bounding box center [375, 134] width 101 height 7
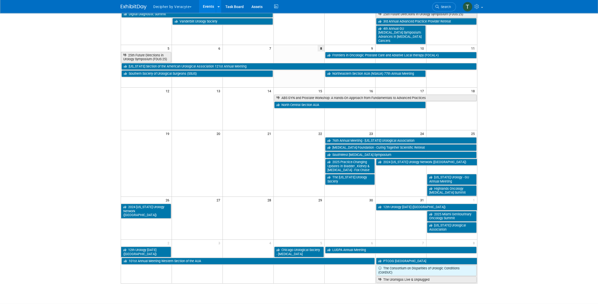
scroll to position [56, 0]
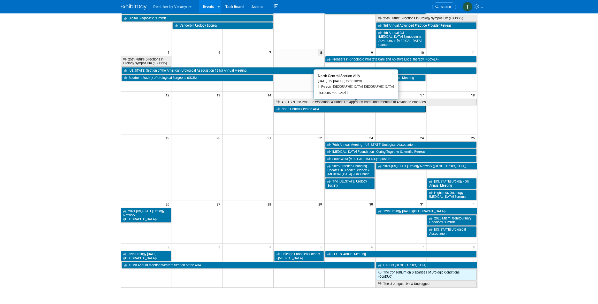
click at [310, 106] on link "North Central Section AUA" at bounding box center [350, 109] width 152 height 7
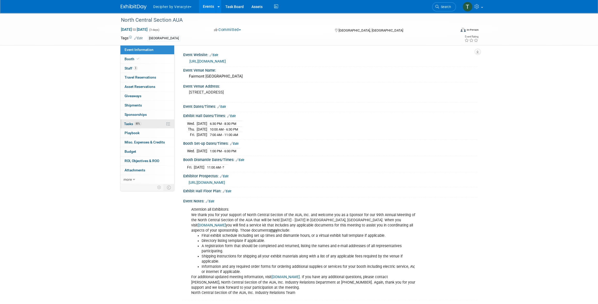
click at [157, 119] on link "85% Tasks 85%" at bounding box center [148, 123] width 54 height 9
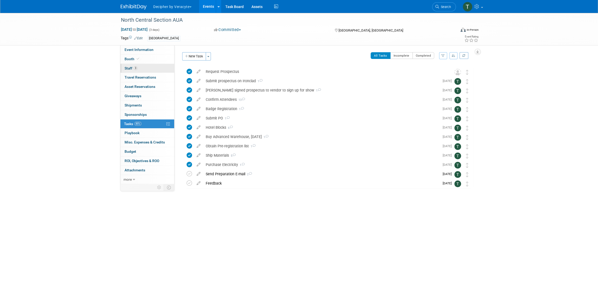
click at [145, 70] on link "3 Staff 3" at bounding box center [148, 68] width 54 height 9
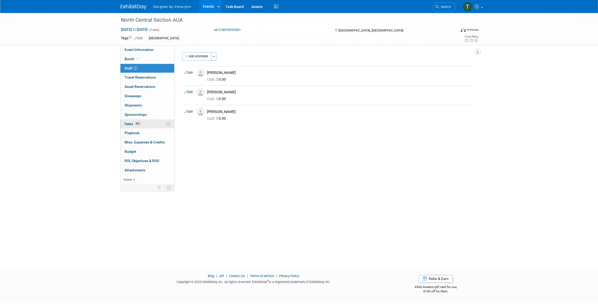
click at [161, 121] on link "85% Tasks 85%" at bounding box center [148, 123] width 54 height 9
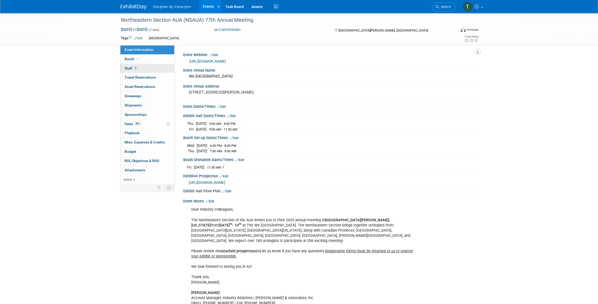
click at [141, 71] on link "2 Staff 2" at bounding box center [148, 68] width 54 height 9
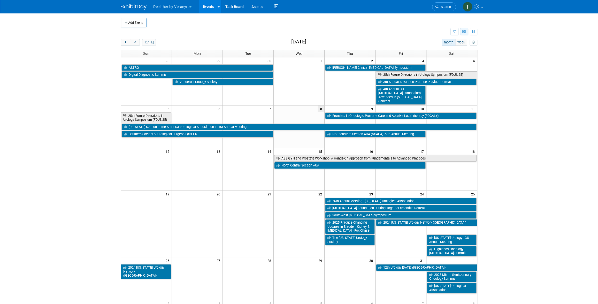
click at [464, 34] on button "button" at bounding box center [464, 31] width 8 height 7
click at [457, 47] on link "List View" at bounding box center [442, 49] width 43 height 7
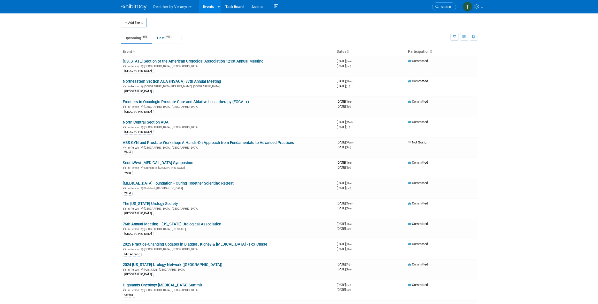
click at [505, 130] on body "Decipher by Veracyte Explore: My Workspaces 2 Go to Workspace: Corporate Events…" at bounding box center [299, 152] width 598 height 304
click at [166, 101] on link "Frontiers in Oncologic Prostate Care and Ablative Local therapy (FOCAL+)" at bounding box center [186, 102] width 126 height 5
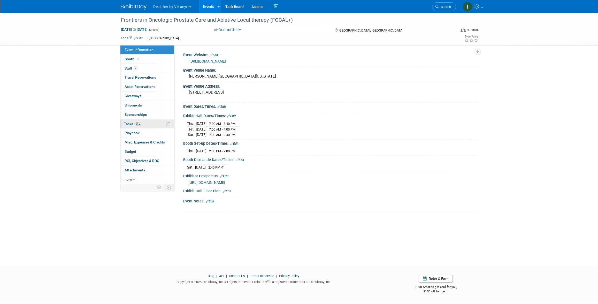
click at [161, 125] on link "91% Tasks 91%" at bounding box center [148, 123] width 54 height 9
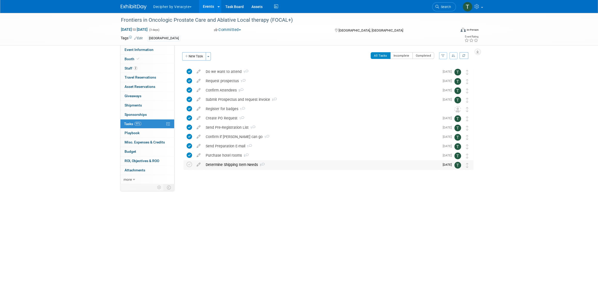
click at [236, 161] on div "Determine Shipping Item Needs 3" at bounding box center [321, 164] width 237 height 9
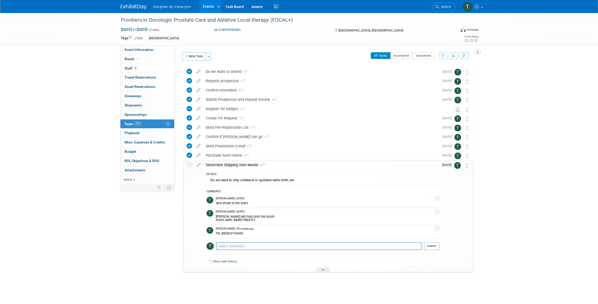
click at [236, 234] on div "TN: 885003754499" at bounding box center [325, 233] width 219 height 5
click at [237, 234] on div "TN: 885003754499" at bounding box center [325, 233] width 219 height 5
copy div "885003754499"
click at [206, 5] on link "Events" at bounding box center [208, 6] width 19 height 13
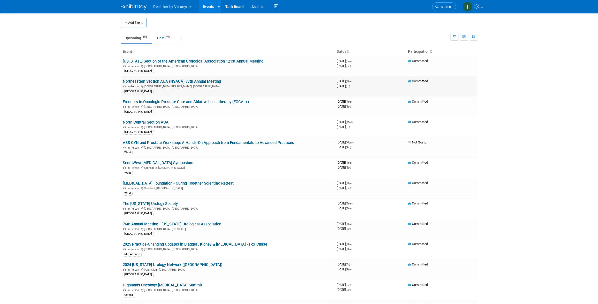
click at [173, 81] on link "Northeastern Section AUA (NSAUA) 77th Annual Meeting" at bounding box center [172, 81] width 98 height 5
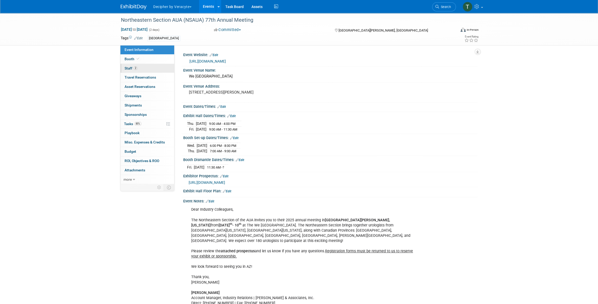
click at [154, 70] on link "2 Staff 2" at bounding box center [148, 68] width 54 height 9
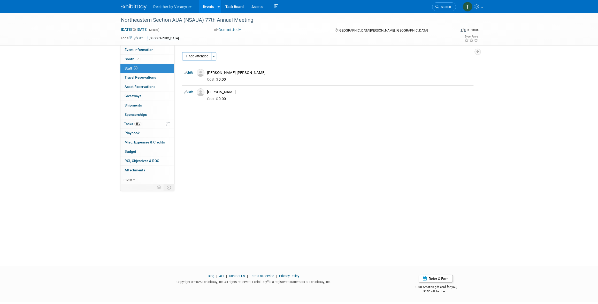
click at [207, 9] on link "Events" at bounding box center [208, 6] width 19 height 13
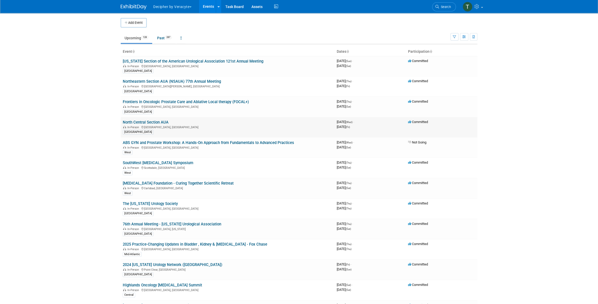
click at [155, 122] on link "North Central Section AUA" at bounding box center [146, 122] width 46 height 5
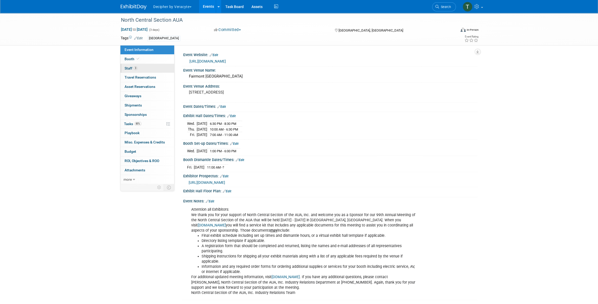
click at [139, 67] on link "3 Staff 3" at bounding box center [148, 68] width 54 height 9
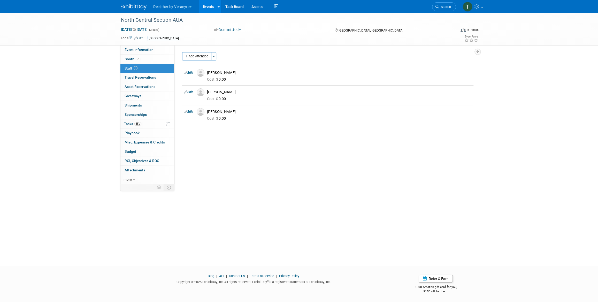
click at [212, 5] on link "Events" at bounding box center [208, 6] width 19 height 13
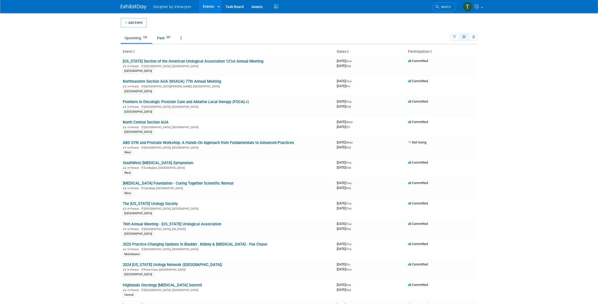
click at [467, 39] on button "button" at bounding box center [464, 36] width 8 height 7
click at [458, 68] on link "Calendar View" at bounding box center [442, 70] width 43 height 7
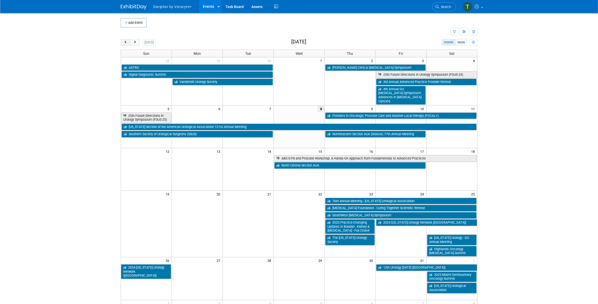
click at [129, 41] on button "prev" at bounding box center [126, 42] width 10 height 7
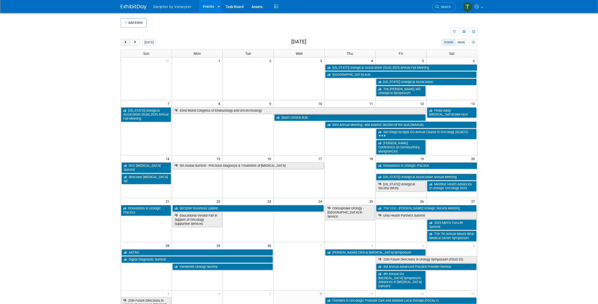
click at [129, 41] on button "prev" at bounding box center [126, 42] width 10 height 7
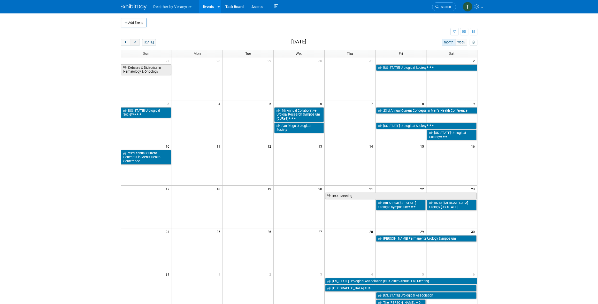
click at [135, 43] on span "next" at bounding box center [135, 42] width 4 height 3
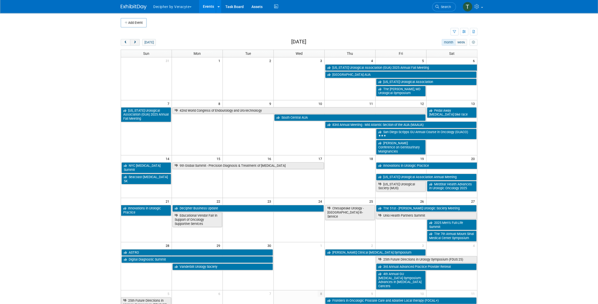
click at [135, 43] on span "next" at bounding box center [135, 42] width 4 height 3
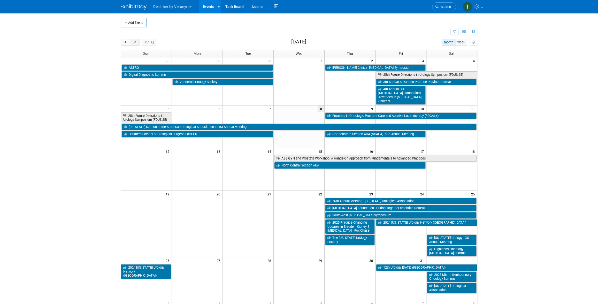
click at [138, 41] on button "next" at bounding box center [135, 42] width 10 height 7
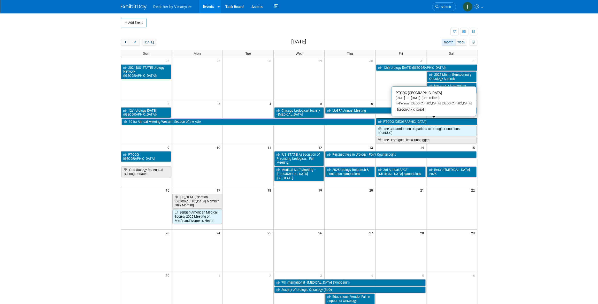
click at [395, 123] on link "PTCOG [GEOGRAPHIC_DATA]" at bounding box center [426, 121] width 101 height 7
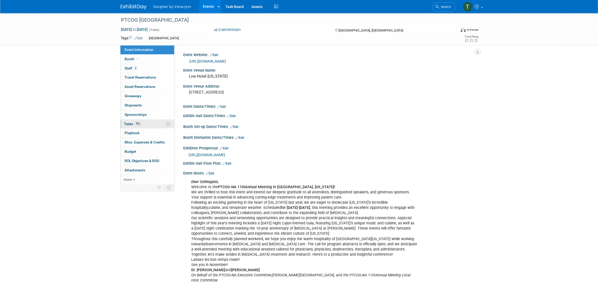
click at [153, 125] on link "78% Tasks 78%" at bounding box center [148, 123] width 54 height 9
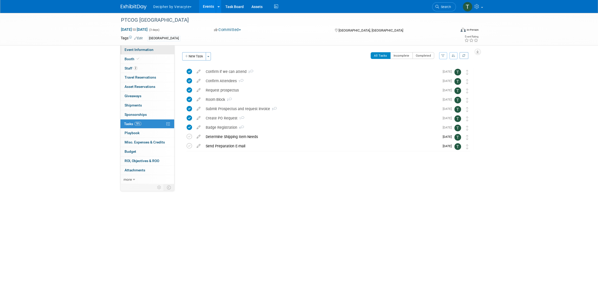
click at [156, 49] on link "Event Information" at bounding box center [148, 49] width 54 height 9
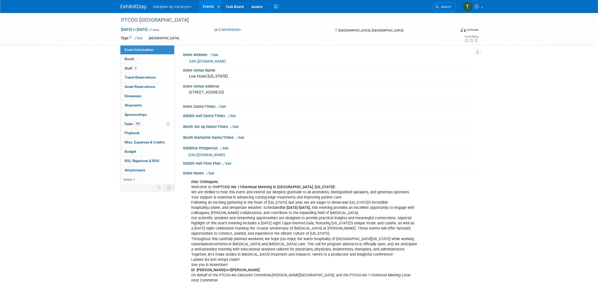
click at [233, 116] on link "Edit" at bounding box center [231, 116] width 9 height 4
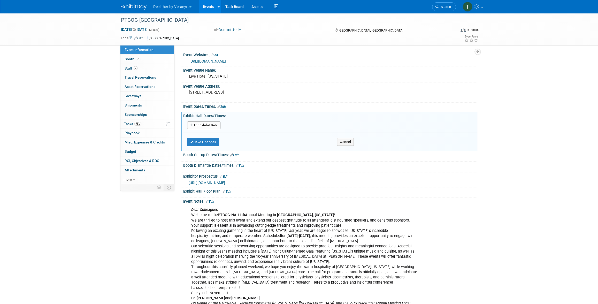
click at [212, 123] on button "Add Another Exhibit Date" at bounding box center [203, 126] width 33 height 8
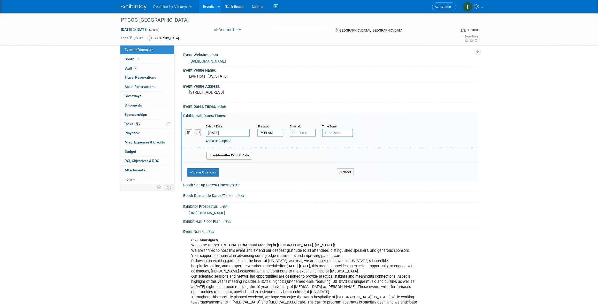
click at [267, 132] on input "7:00 AM" at bounding box center [271, 133] width 26 height 8
click at [269, 146] on span at bounding box center [269, 145] width 9 height 9
type input "8:00 AM"
click at [305, 130] on input "7:00 PM" at bounding box center [303, 133] width 26 height 8
click at [304, 170] on span at bounding box center [301, 168] width 9 height 9
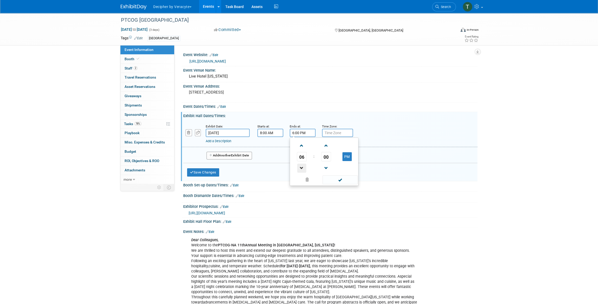
click at [304, 170] on span at bounding box center [301, 168] width 9 height 9
type input "4:00 PM"
click at [240, 153] on button "Add Another Exhibit Date" at bounding box center [230, 156] width 46 height 8
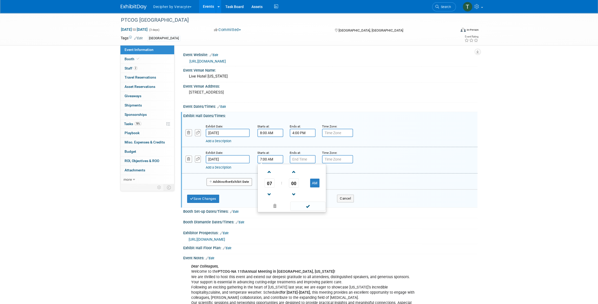
click at [274, 160] on input "7:00 AM" at bounding box center [271, 159] width 26 height 8
click at [267, 175] on span at bounding box center [269, 172] width 9 height 9
type input "8:00 AM"
click at [301, 160] on input "7:00 PM" at bounding box center [303, 159] width 26 height 8
click at [300, 195] on span at bounding box center [301, 194] width 9 height 9
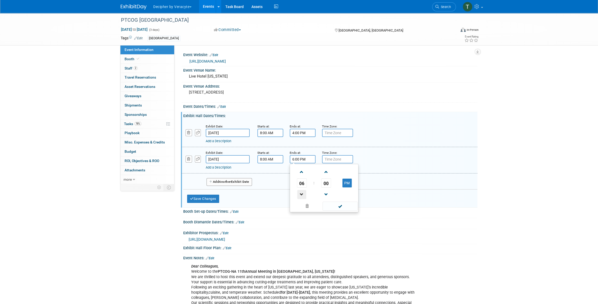
click at [300, 195] on span at bounding box center [301, 194] width 9 height 9
type input "4:00 PM"
click at [238, 182] on button "Add Another Exhibit Date" at bounding box center [230, 182] width 46 height 8
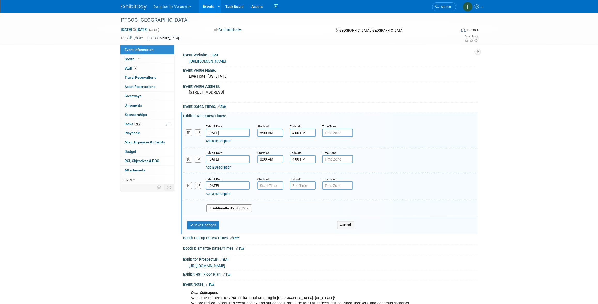
click at [278, 190] on div "Add a Description Description:" at bounding box center [316, 193] width 221 height 6
click at [278, 183] on input "7:00 AM" at bounding box center [271, 186] width 26 height 8
click at [294, 208] on span "00" at bounding box center [294, 209] width 10 height 9
click at [302, 210] on td "30" at bounding box center [300, 213] width 17 height 14
type input "7:30 AM"
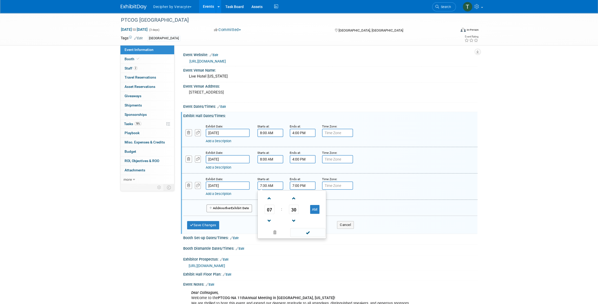
click at [304, 185] on input "7:00 PM" at bounding box center [303, 186] width 26 height 8
click at [304, 198] on span at bounding box center [301, 198] width 9 height 9
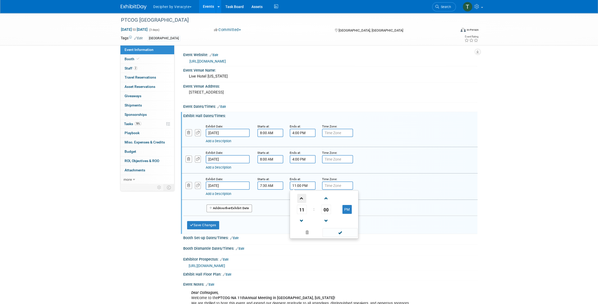
click at [304, 198] on span at bounding box center [301, 198] width 9 height 9
type input "12:00 AM"
click at [215, 227] on button "Save Changes" at bounding box center [203, 225] width 32 height 8
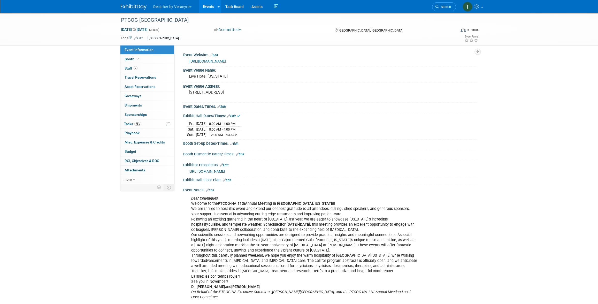
click at [237, 144] on link "Edit" at bounding box center [234, 144] width 9 height 4
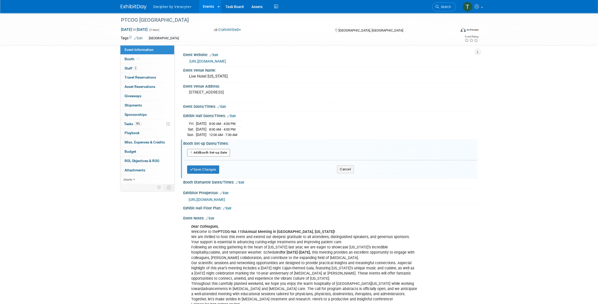
click at [219, 154] on button "Add Another Booth Set-up Date" at bounding box center [208, 153] width 43 height 8
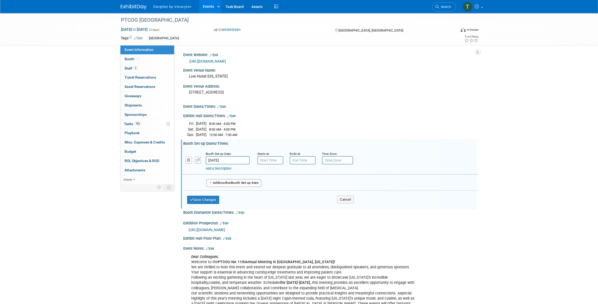
type input "7:00 AM"
click at [272, 161] on input "7:00 AM" at bounding box center [271, 160] width 26 height 8
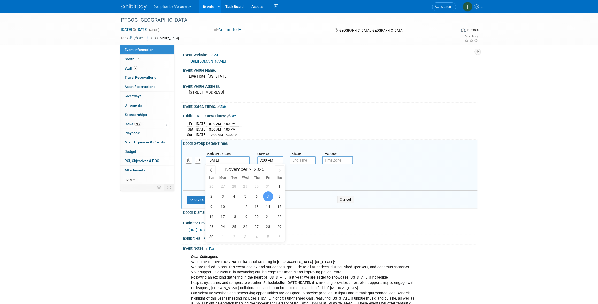
click at [233, 160] on input "Nov 7, 2025" at bounding box center [228, 160] width 44 height 8
click at [253, 195] on span "6" at bounding box center [257, 196] width 10 height 10
type input "Nov 6, 2025"
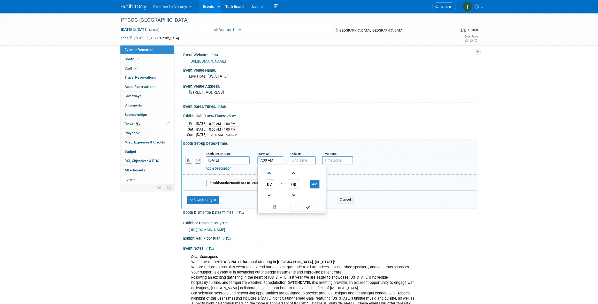
click at [269, 161] on input "7:00 AM" at bounding box center [271, 160] width 26 height 8
click at [272, 192] on span at bounding box center [269, 195] width 9 height 9
click at [311, 180] on button "AM" at bounding box center [314, 184] width 9 height 9
type input "6:00 PM"
click at [305, 158] on input "7:00 PM" at bounding box center [303, 160] width 26 height 8
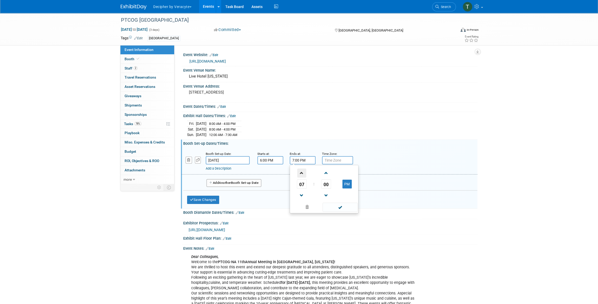
click at [303, 170] on span at bounding box center [301, 173] width 9 height 9
type input "8:00 PM"
click at [252, 183] on button "Add Another Booth Set-up Date" at bounding box center [234, 183] width 55 height 8
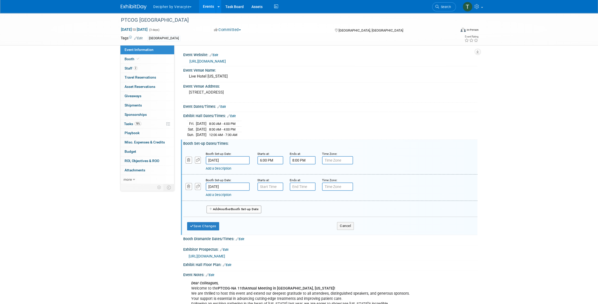
type input "7:00 AM"
click at [277, 185] on input "7:00 AM" at bounding box center [271, 187] width 26 height 8
click at [307, 186] on input "7:00 PM" at bounding box center [303, 187] width 26 height 8
click at [301, 203] on span at bounding box center [301, 199] width 9 height 9
click at [334, 210] on td "00" at bounding box center [325, 210] width 21 height 9
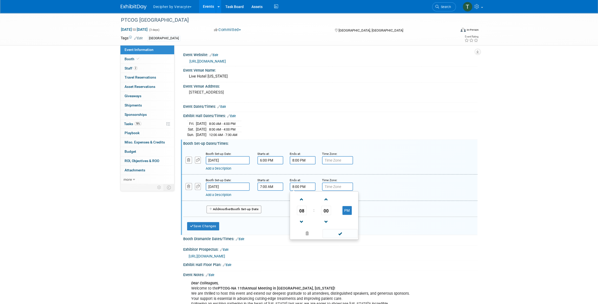
click at [333, 210] on td "00" at bounding box center [325, 210] width 21 height 9
click at [327, 210] on span "00" at bounding box center [326, 210] width 10 height 9
click at [329, 213] on td "30" at bounding box center [332, 214] width 17 height 14
type input "8:30 PM"
click at [216, 225] on button "Save Changes" at bounding box center [203, 226] width 32 height 8
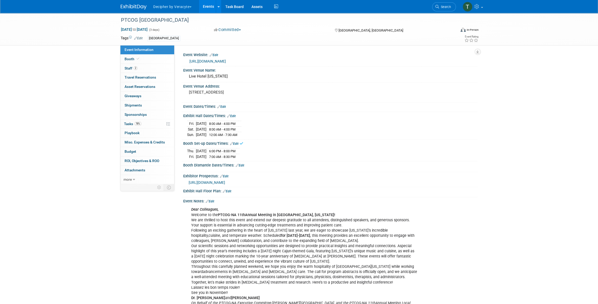
click at [240, 164] on link "Edit" at bounding box center [240, 166] width 9 height 4
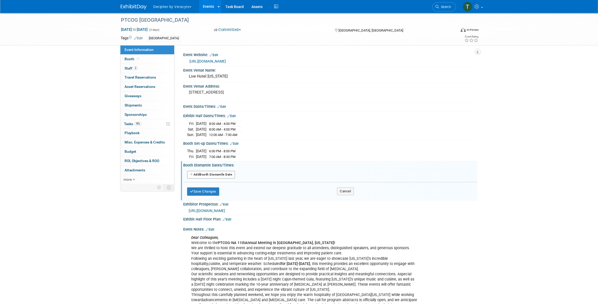
click at [221, 169] on div "Add Another Booth Dismantle Date" at bounding box center [330, 175] width 287 height 13
click at [222, 172] on button "Add Another Booth Dismantle Date" at bounding box center [211, 175] width 48 height 8
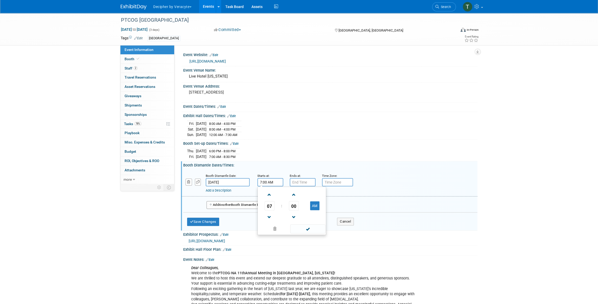
click at [272, 183] on input "7:00 AM" at bounding box center [271, 182] width 26 height 8
click at [269, 192] on span at bounding box center [269, 194] width 9 height 9
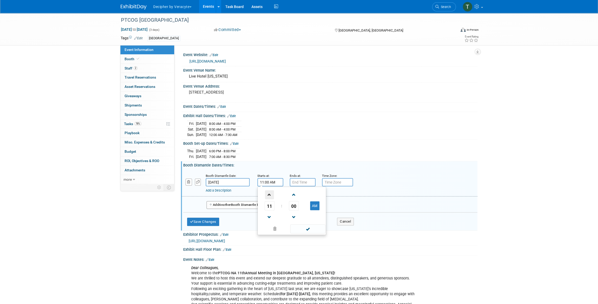
click at [271, 193] on span at bounding box center [269, 194] width 9 height 9
click at [290, 204] on span "00" at bounding box center [294, 205] width 10 height 9
click at [301, 208] on td "30" at bounding box center [300, 209] width 17 height 14
type input "12:30 PM"
click at [300, 181] on input "7:00 PM" at bounding box center [303, 182] width 26 height 8
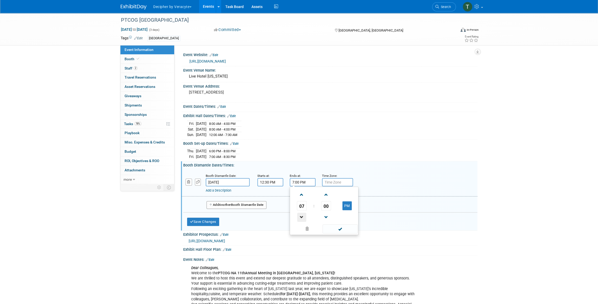
click at [302, 215] on span at bounding box center [301, 217] width 9 height 9
type input "3:00 PM"
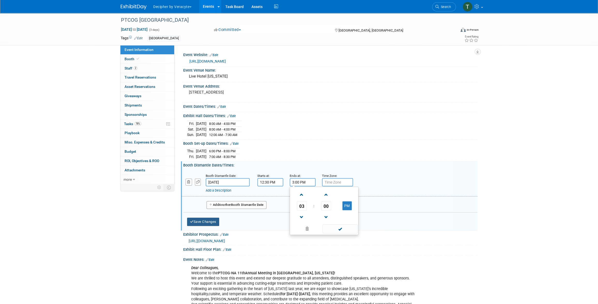
click at [214, 222] on button "Save Changes" at bounding box center [203, 222] width 32 height 8
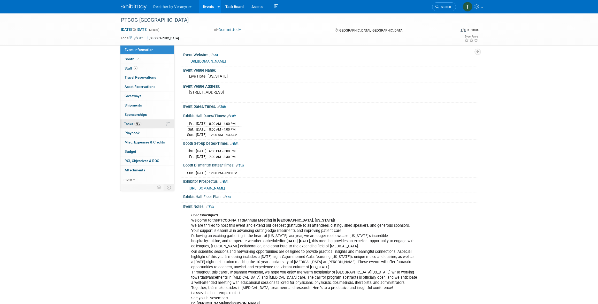
click at [145, 123] on link "78% Tasks 78%" at bounding box center [148, 123] width 54 height 9
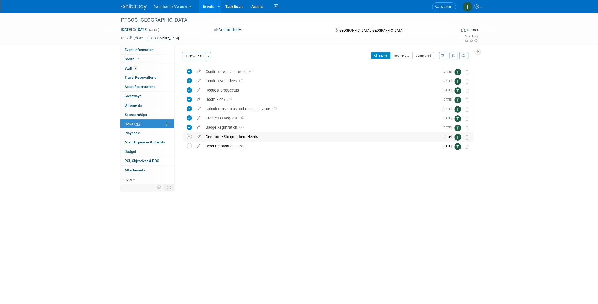
click at [221, 137] on div "Determine Shipping Item Needs" at bounding box center [321, 136] width 237 height 9
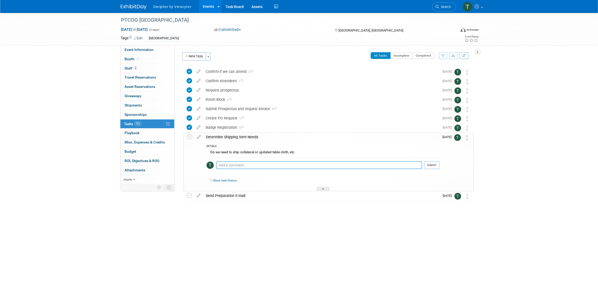
click at [258, 162] on textarea at bounding box center [319, 165] width 206 height 8
paste textarea "Packages should be delivered Monday – Thursday 7:00am – 3:00pm and Friday 7:00a…"
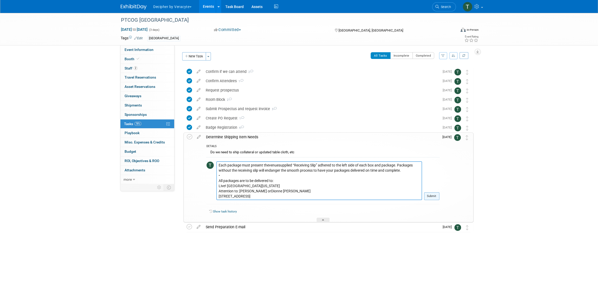
type textarea "Packages should be delivered Monday – Thursday 7:00am – 3:00pm and Friday 7:00a…"
click at [434, 195] on button "Submit" at bounding box center [431, 196] width 15 height 8
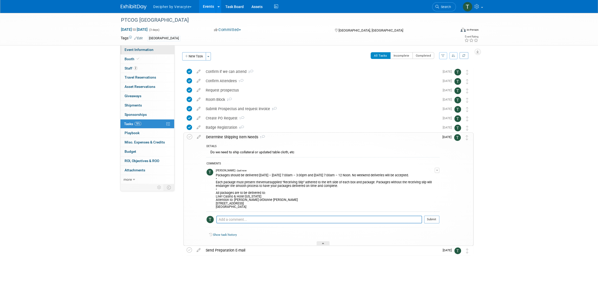
click at [152, 50] on span "Event Information" at bounding box center [139, 50] width 29 height 4
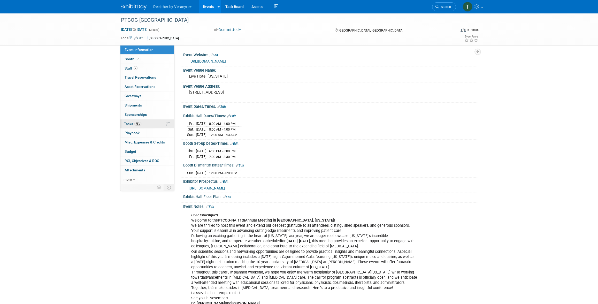
click at [149, 126] on link "78% Tasks 78%" at bounding box center [148, 123] width 54 height 9
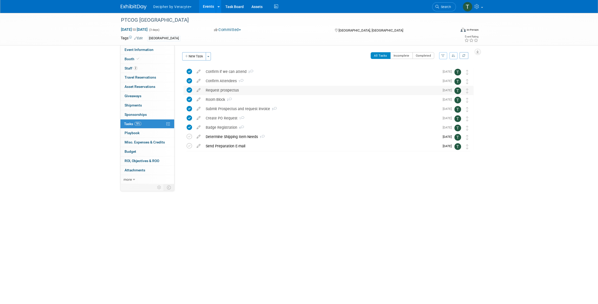
click at [227, 94] on div "Request prospectus" at bounding box center [321, 90] width 237 height 9
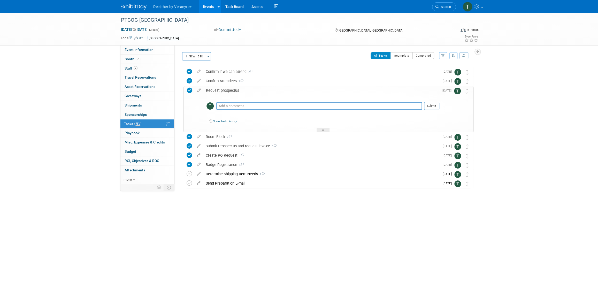
click at [222, 89] on div "Request prospectus" at bounding box center [322, 90] width 236 height 9
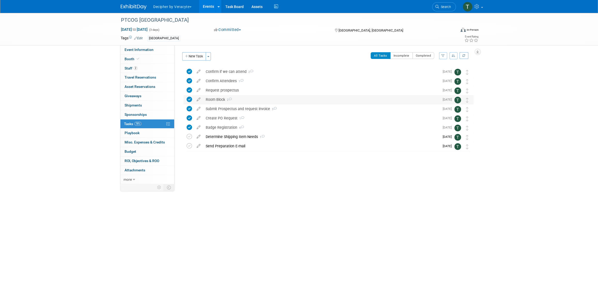
click at [213, 103] on div "Room Block 2" at bounding box center [321, 99] width 237 height 9
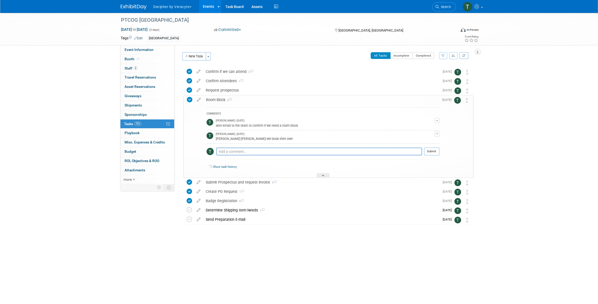
click at [213, 103] on div "Room Block 2" at bounding box center [322, 99] width 236 height 9
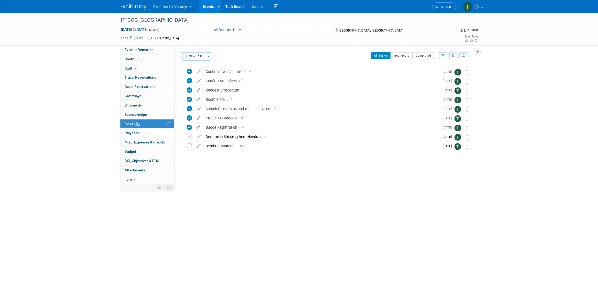
click at [203, 5] on link "Events" at bounding box center [208, 6] width 19 height 13
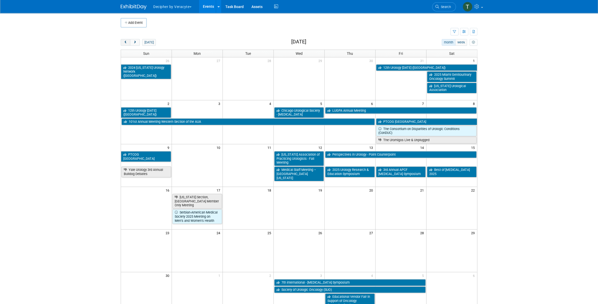
click at [124, 43] on span "prev" at bounding box center [126, 42] width 4 height 3
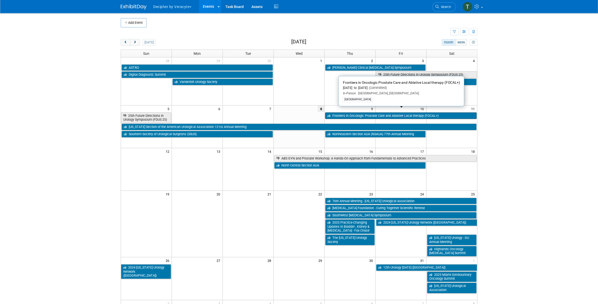
click at [366, 112] on link "Frontiers in Oncologic Prostate Care and Ablative Local therapy (FOCAL+)" at bounding box center [401, 115] width 152 height 7
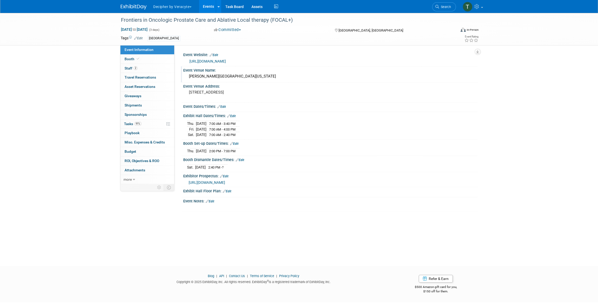
click at [212, 79] on div "[PERSON_NAME][GEOGRAPHIC_DATA][US_STATE]" at bounding box center [330, 76] width 287 height 8
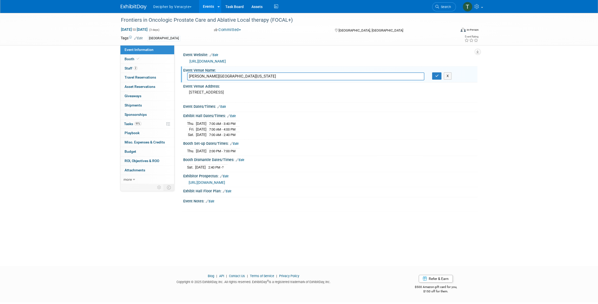
click at [212, 79] on input "[PERSON_NAME][GEOGRAPHIC_DATA][US_STATE]" at bounding box center [305, 76] width 237 height 8
click at [150, 71] on link "2 Staff 2" at bounding box center [148, 68] width 54 height 9
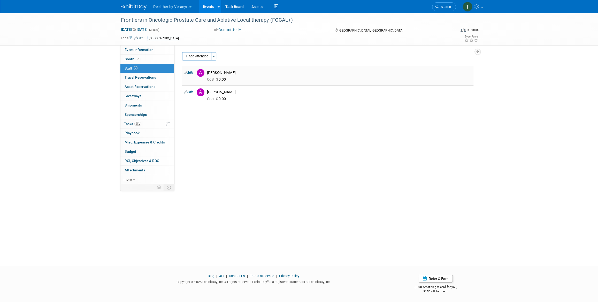
click at [209, 69] on div "[PERSON_NAME]" at bounding box center [339, 72] width 272 height 6
drag, startPoint x: 208, startPoint y: 72, endPoint x: 239, endPoint y: 72, distance: 31.3
click at [239, 72] on div "[PERSON_NAME]" at bounding box center [339, 72] width 265 height 5
copy div "[PERSON_NAME]"
click at [142, 44] on div "Frontiers in Oncologic Prostate Care and Ablative Local therapy (FOCAL+) [DATE]…" at bounding box center [299, 29] width 365 height 32
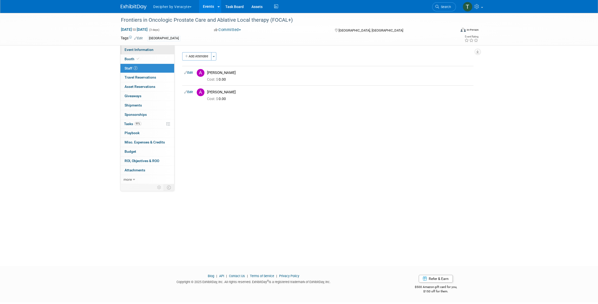
click at [143, 50] on span "Event Information" at bounding box center [139, 50] width 29 height 4
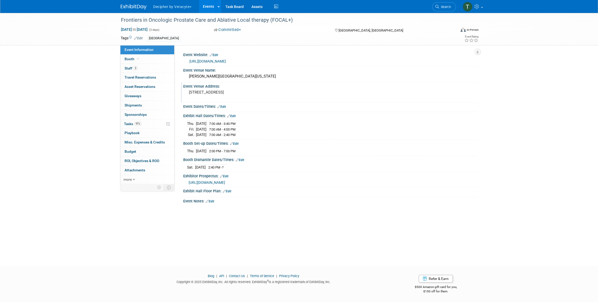
drag, startPoint x: 191, startPoint y: 91, endPoint x: 259, endPoint y: 92, distance: 68.0
click at [259, 92] on pre "[STREET_ADDRESS]" at bounding box center [244, 92] width 111 height 5
click at [221, 92] on textarea "[STREET_ADDRESS]" at bounding box center [234, 95] width 94 height 12
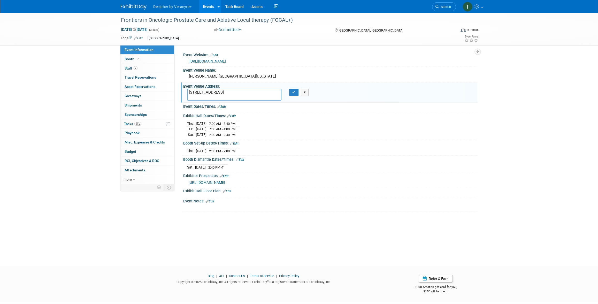
click at [221, 92] on textarea "[STREET_ADDRESS]" at bounding box center [234, 95] width 94 height 12
click at [243, 92] on textarea "[STREET_ADDRESS]" at bounding box center [234, 95] width 94 height 12
click at [240, 92] on textarea "[STREET_ADDRESS]" at bounding box center [234, 95] width 94 height 12
drag, startPoint x: 246, startPoint y: 92, endPoint x: 267, endPoint y: 92, distance: 21.2
click at [267, 92] on textarea "[STREET_ADDRESS]" at bounding box center [234, 95] width 94 height 12
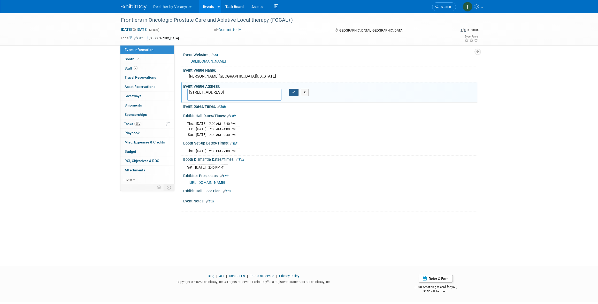
click at [296, 95] on button "button" at bounding box center [293, 92] width 9 height 7
